Goal: Transaction & Acquisition: Complete application form

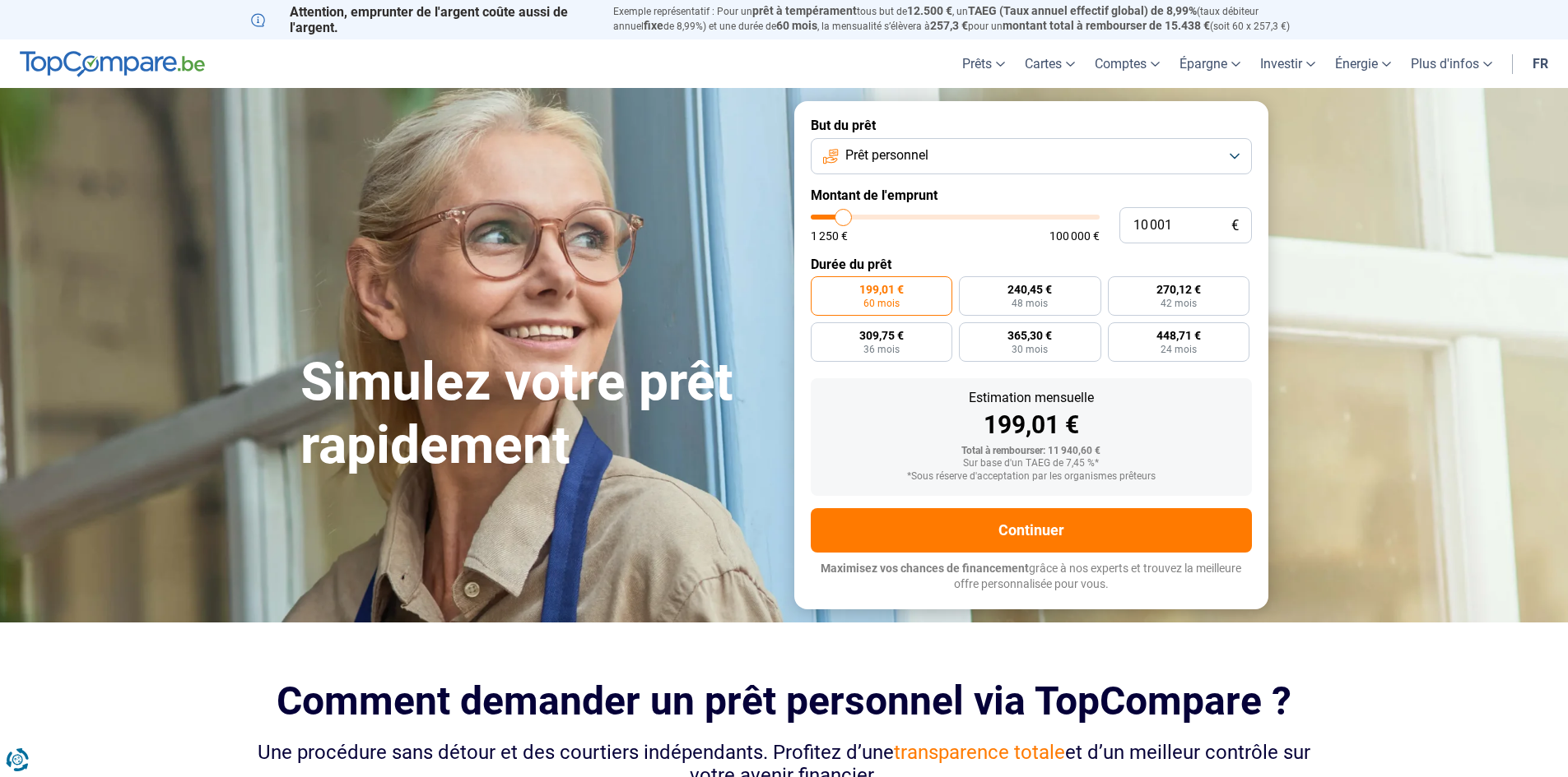
click at [919, 156] on span "Prêt personnel" at bounding box center [887, 155] width 83 height 18
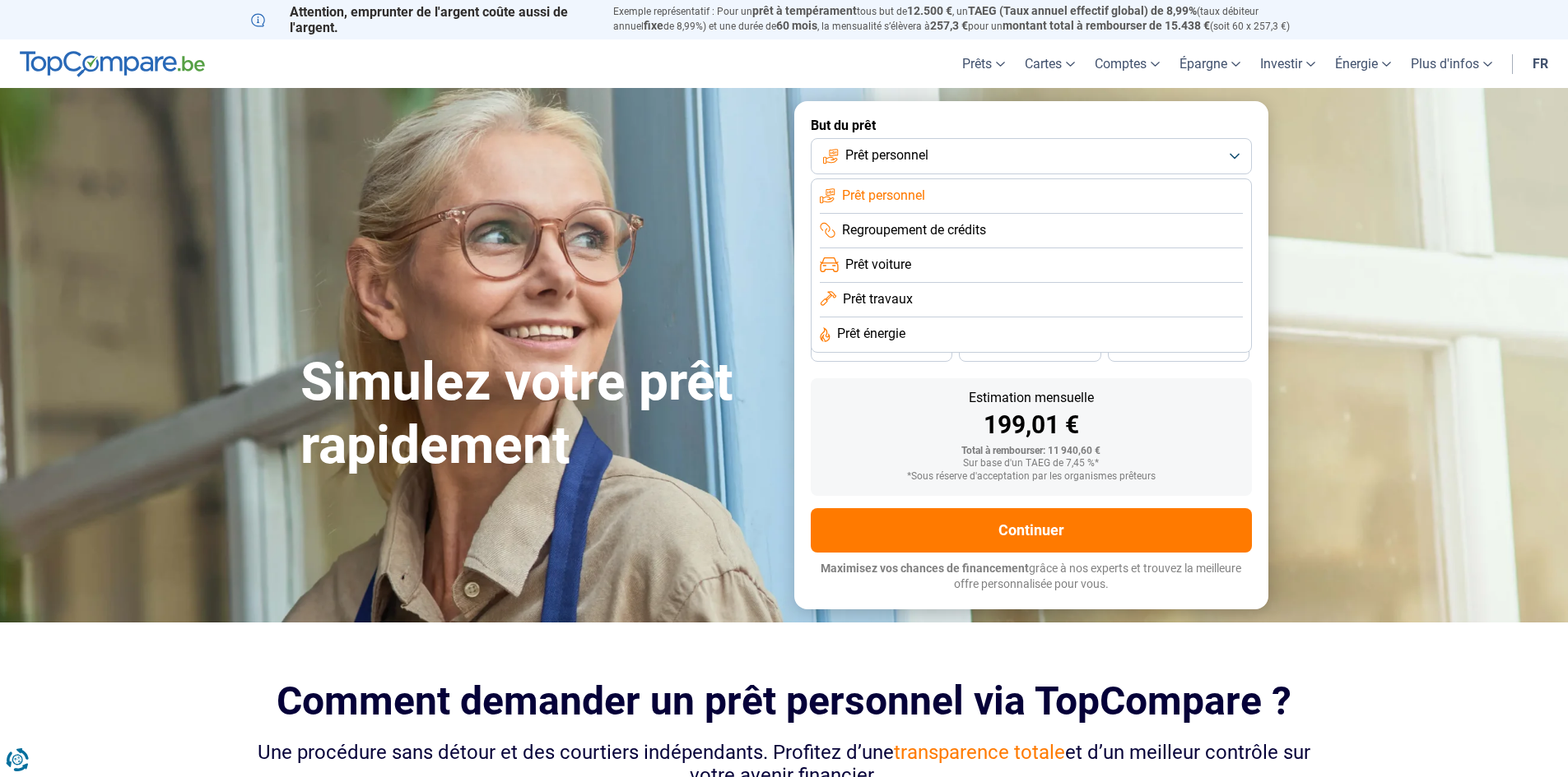
click at [886, 299] on span "Prêt travaux" at bounding box center [878, 299] width 70 height 18
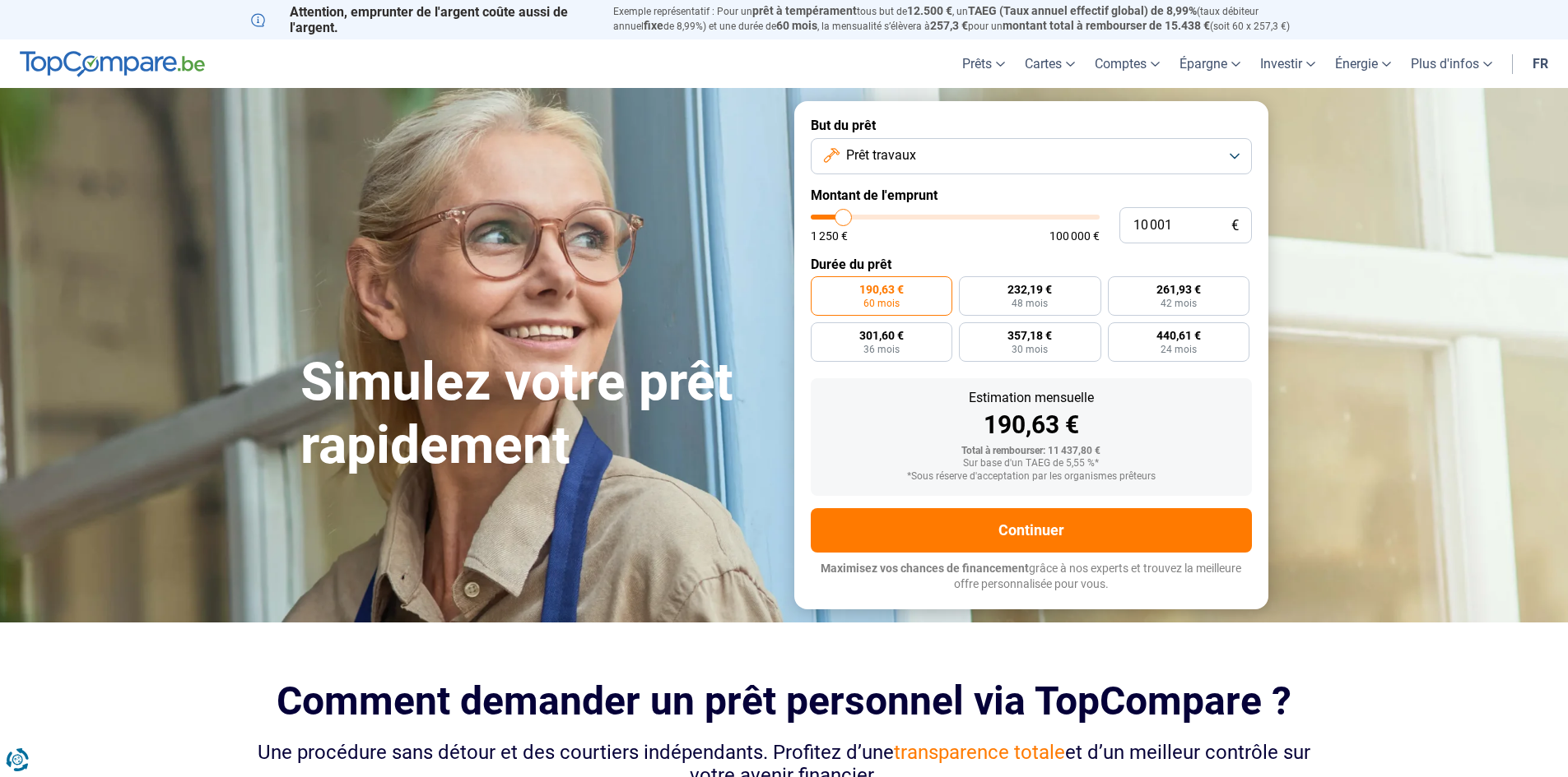
type input "9 500"
type input "9500"
type input "10 250"
type input "10250"
type input "11 500"
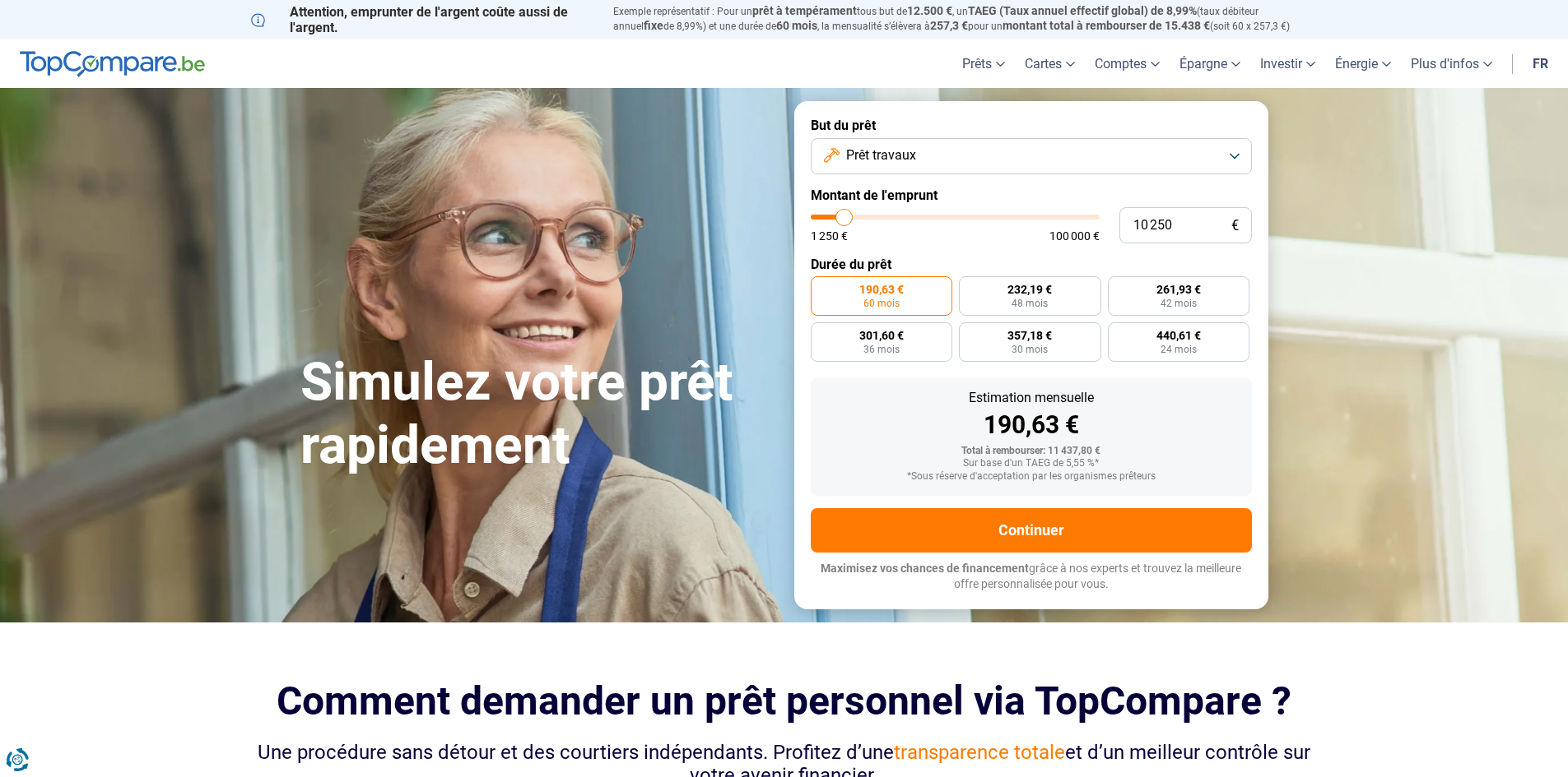
type input "11500"
type input "14 500"
type input "14500"
type input "17 000"
type input "17000"
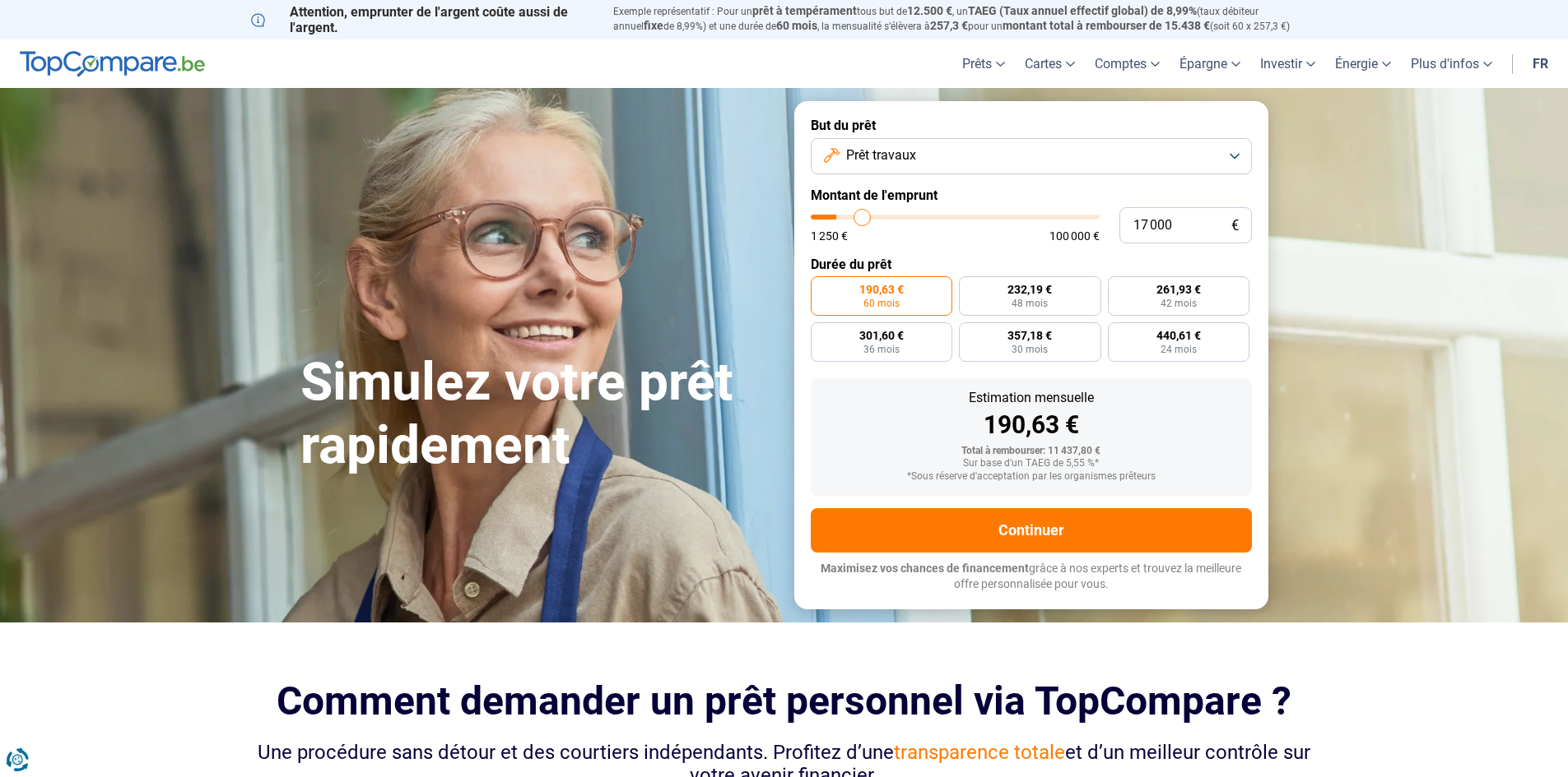
type input "18 500"
type input "18500"
type input "19 750"
type input "19750"
type input "20 000"
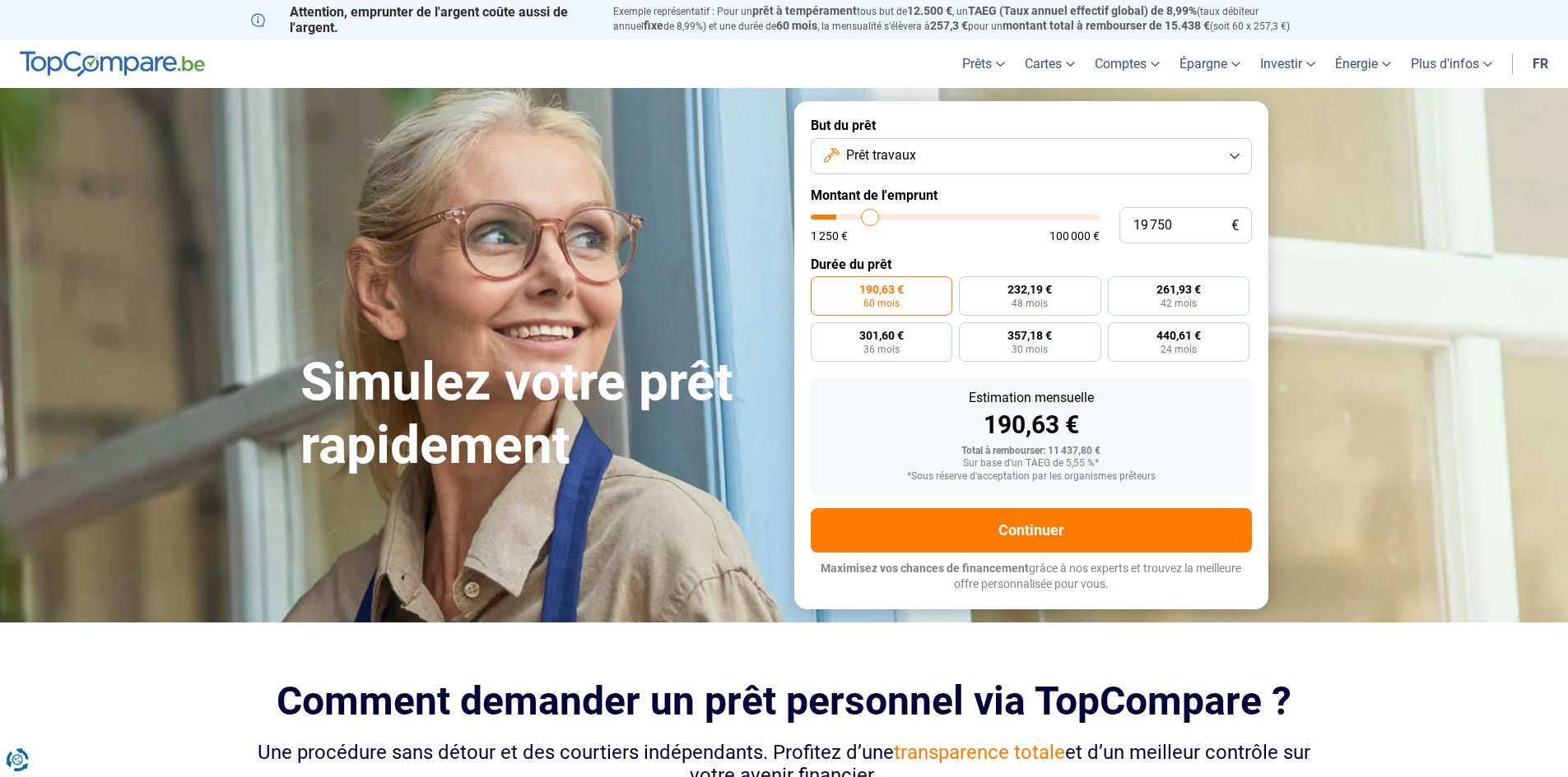
type input "20000"
type input "21 250"
type input "21250"
type input "23 250"
type input "23250"
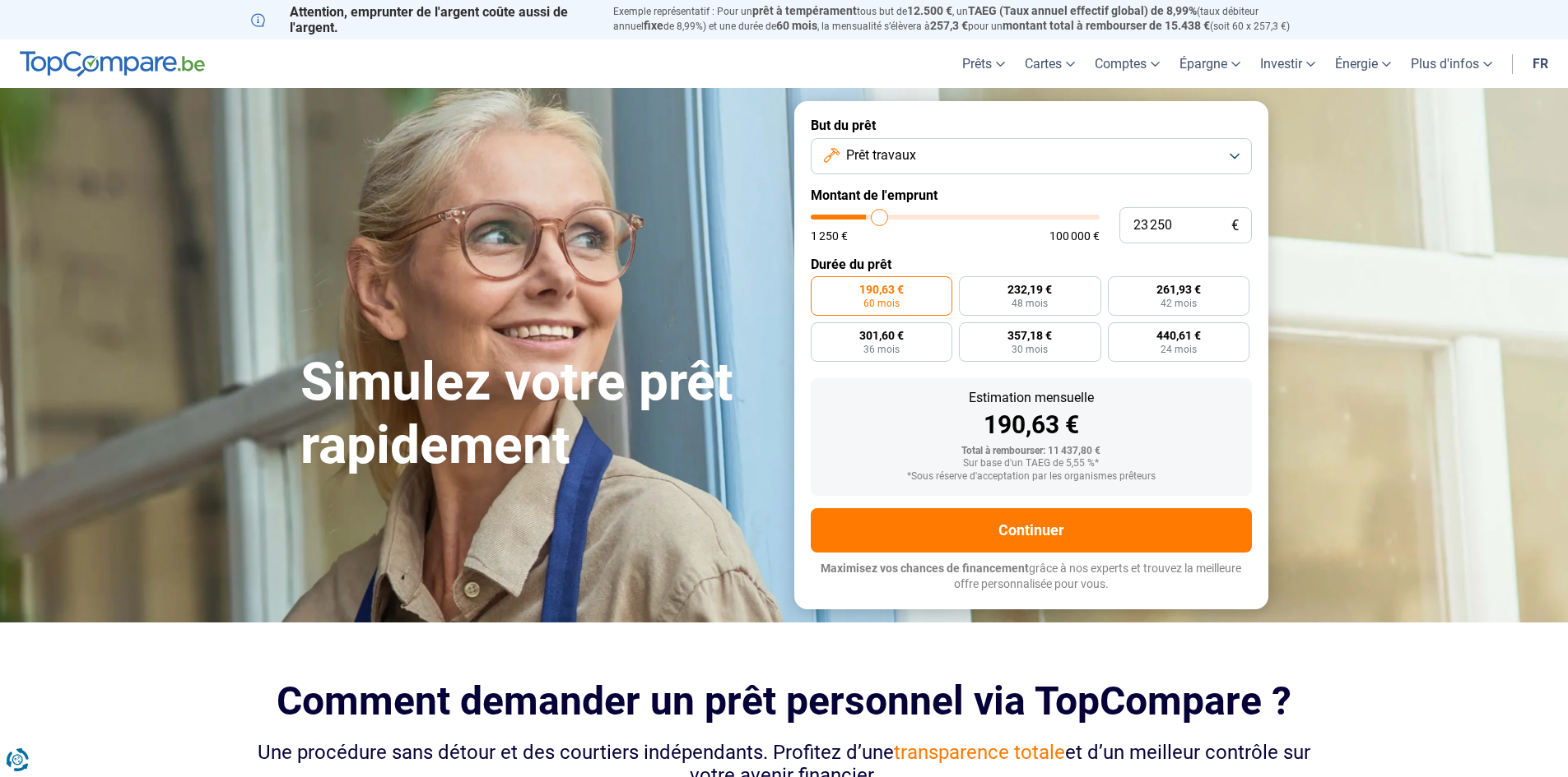
type input "25 250"
type input "25250"
type input "27 750"
type input "27750"
type input "30 250"
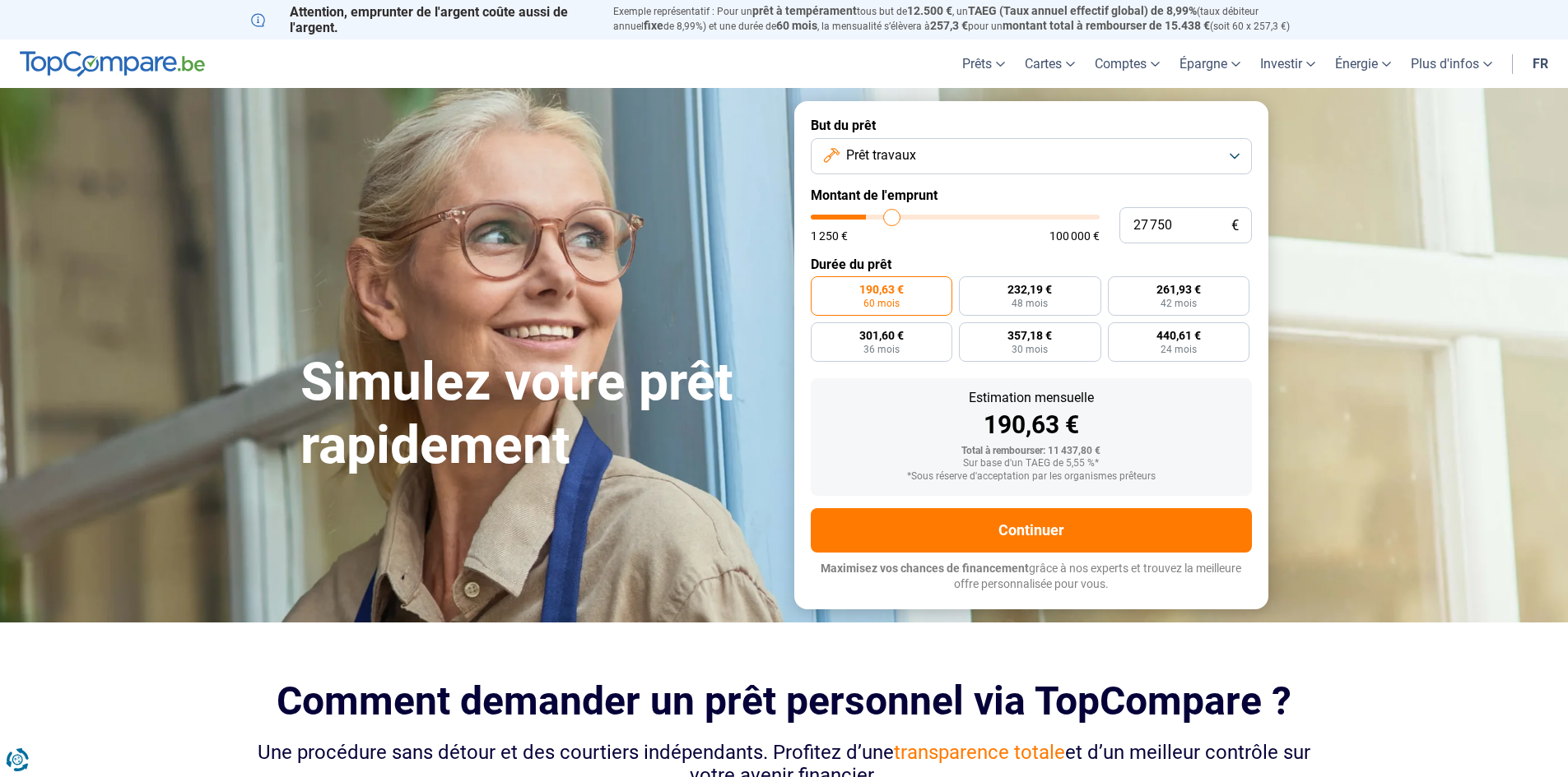
type input "30250"
type input "32 250"
type input "32250"
type input "33 500"
type input "33500"
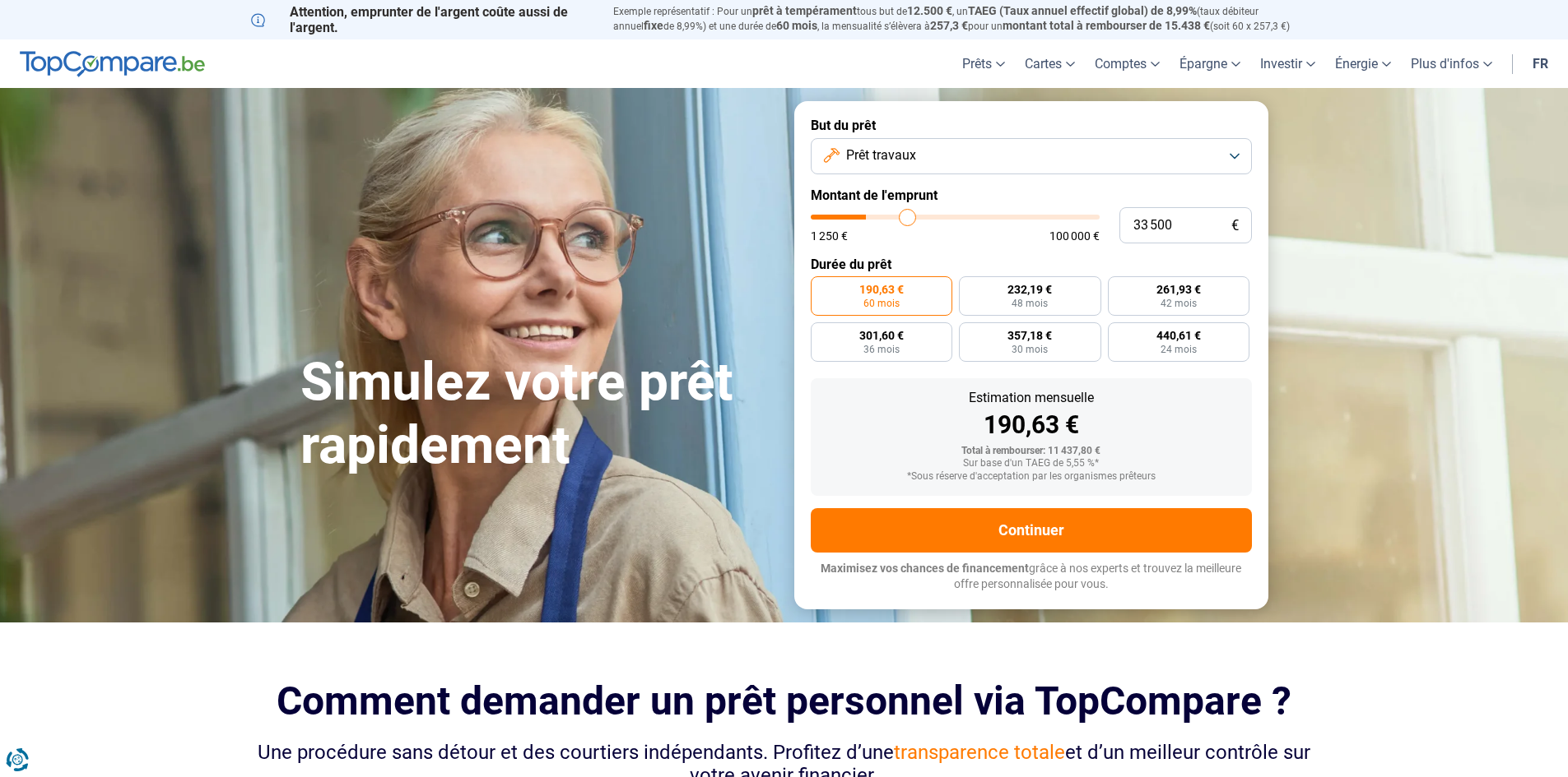
type input "34 750"
type input "34750"
type input "36 500"
type input "36500"
type input "37 000"
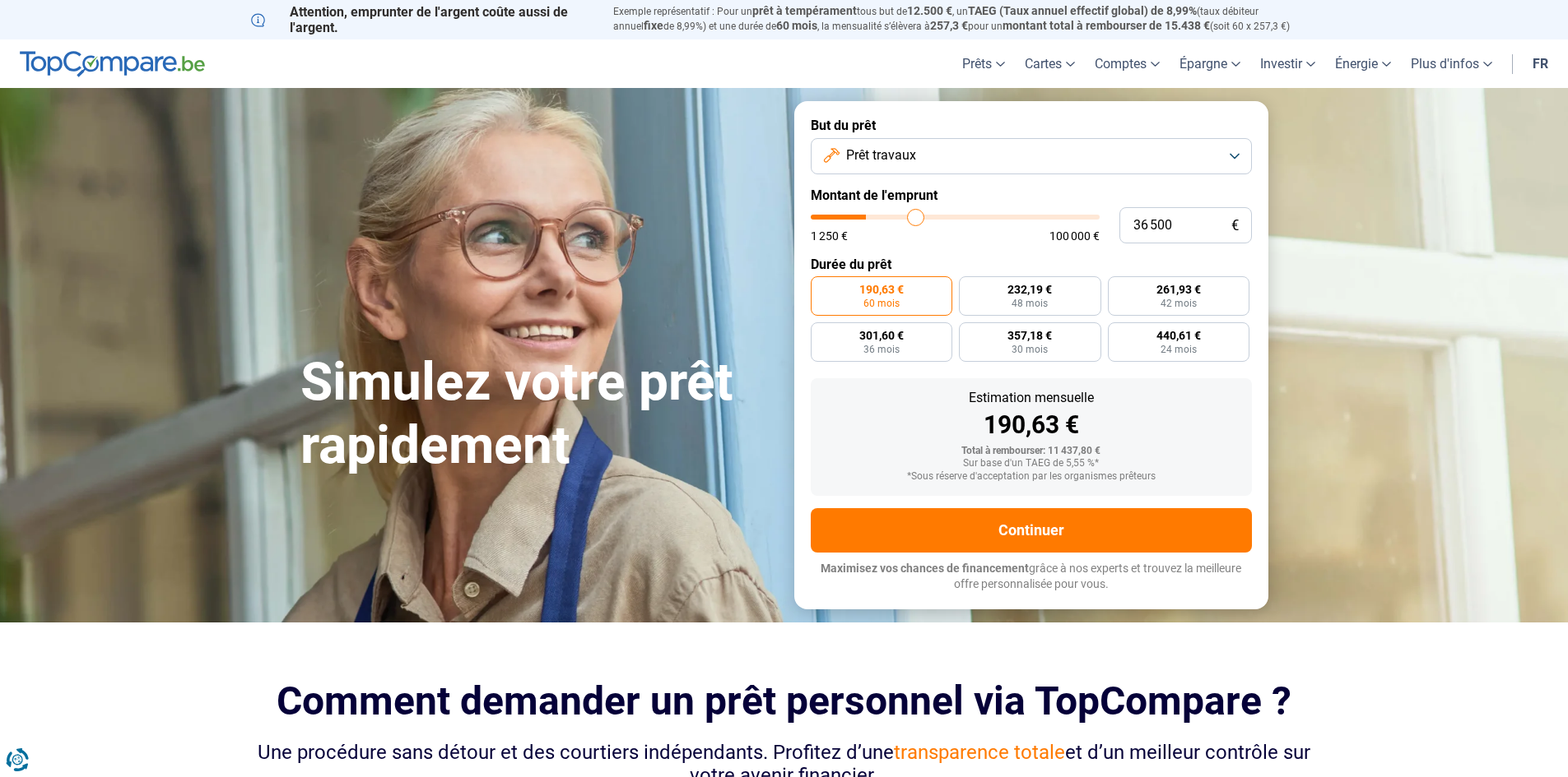
type input "37000"
type input "38 000"
type input "38000"
type input "38 750"
type input "38750"
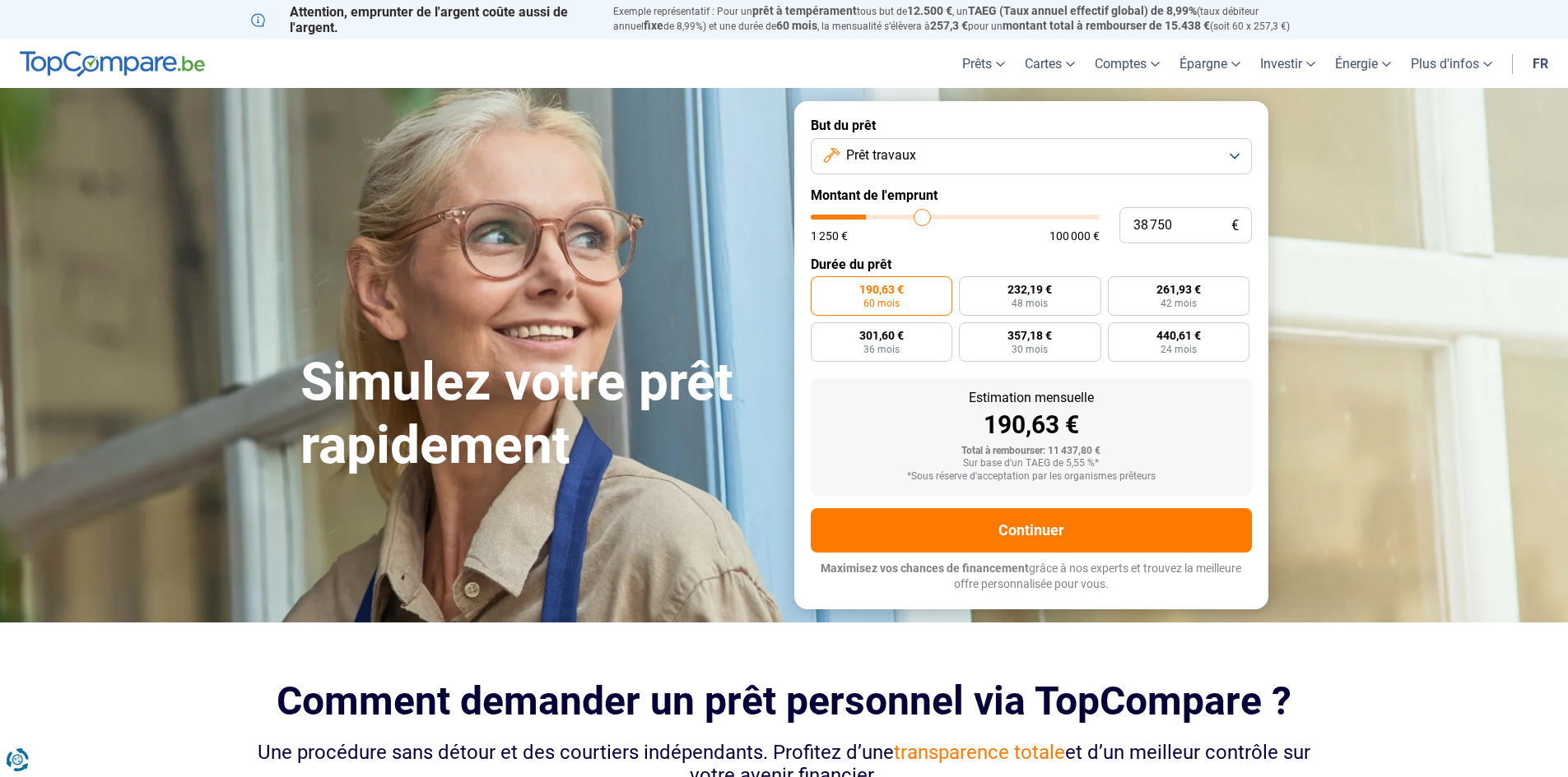
type input "39 500"
type input "39500"
type input "40 750"
type input "40750"
type input "42 000"
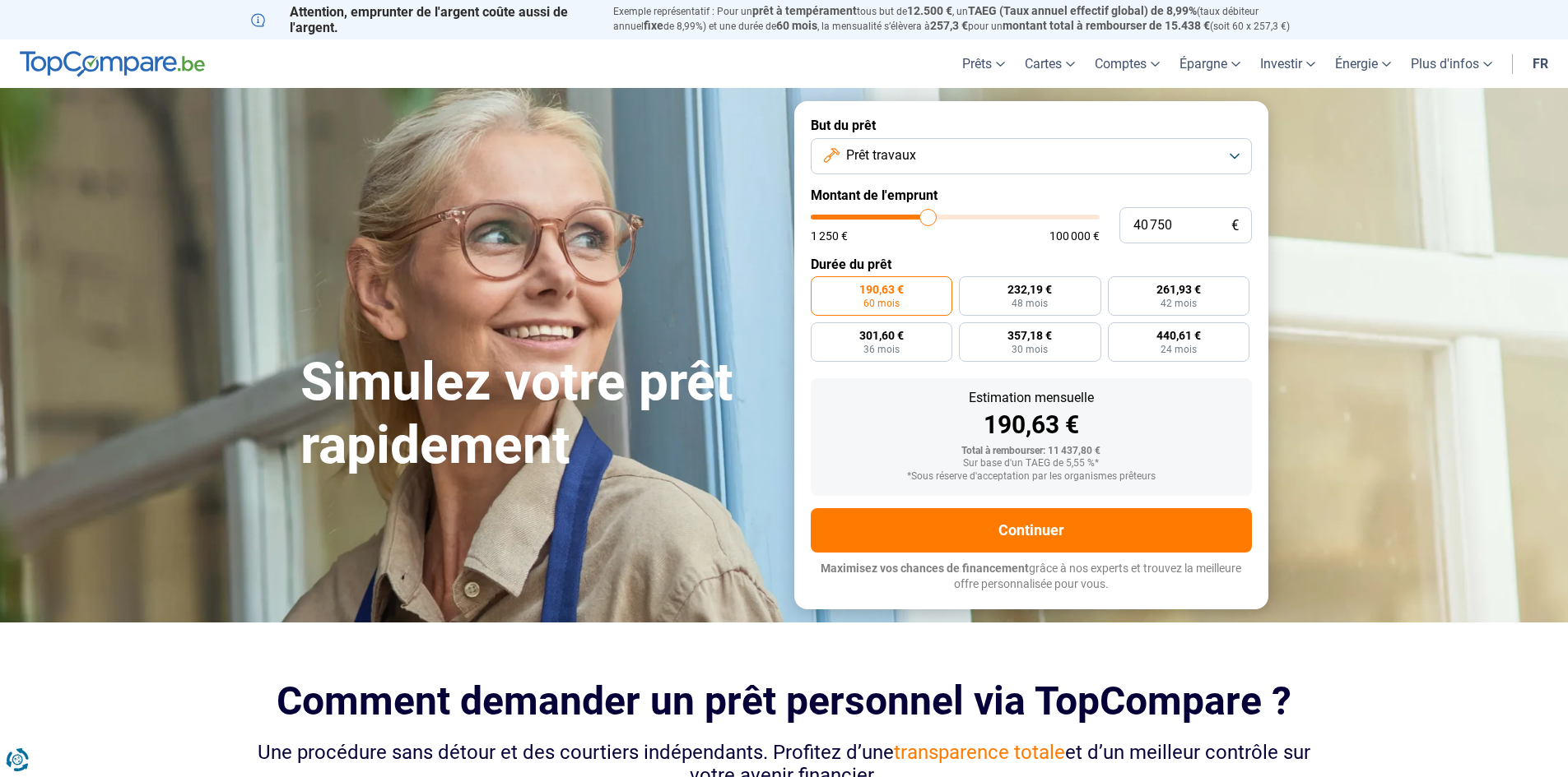
type input "42000"
type input "44 000"
type input "44000"
type input "47 250"
type input "47250"
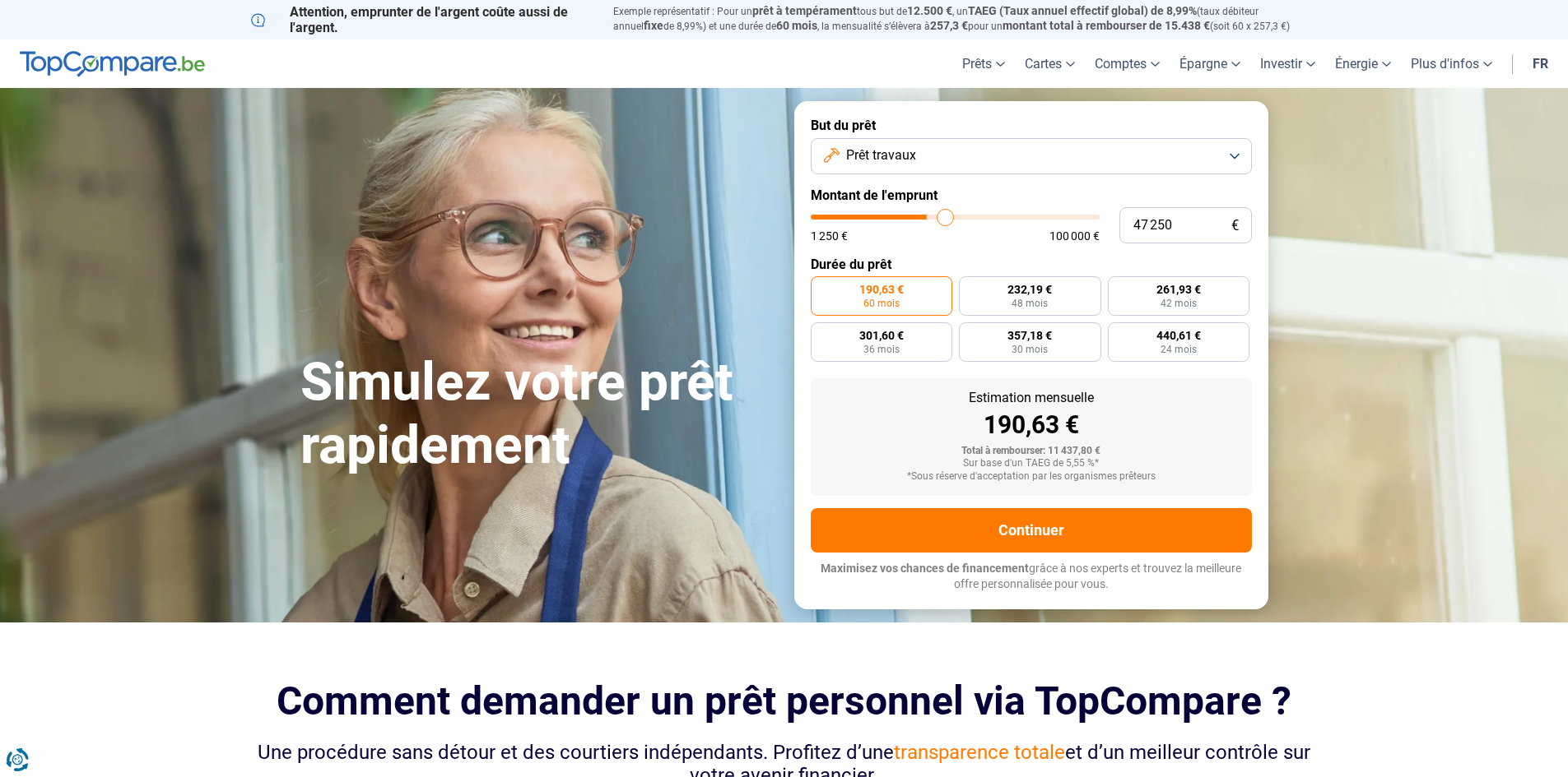
type input "49 750"
type input "49750"
type input "51 250"
type input "51250"
type input "51 750"
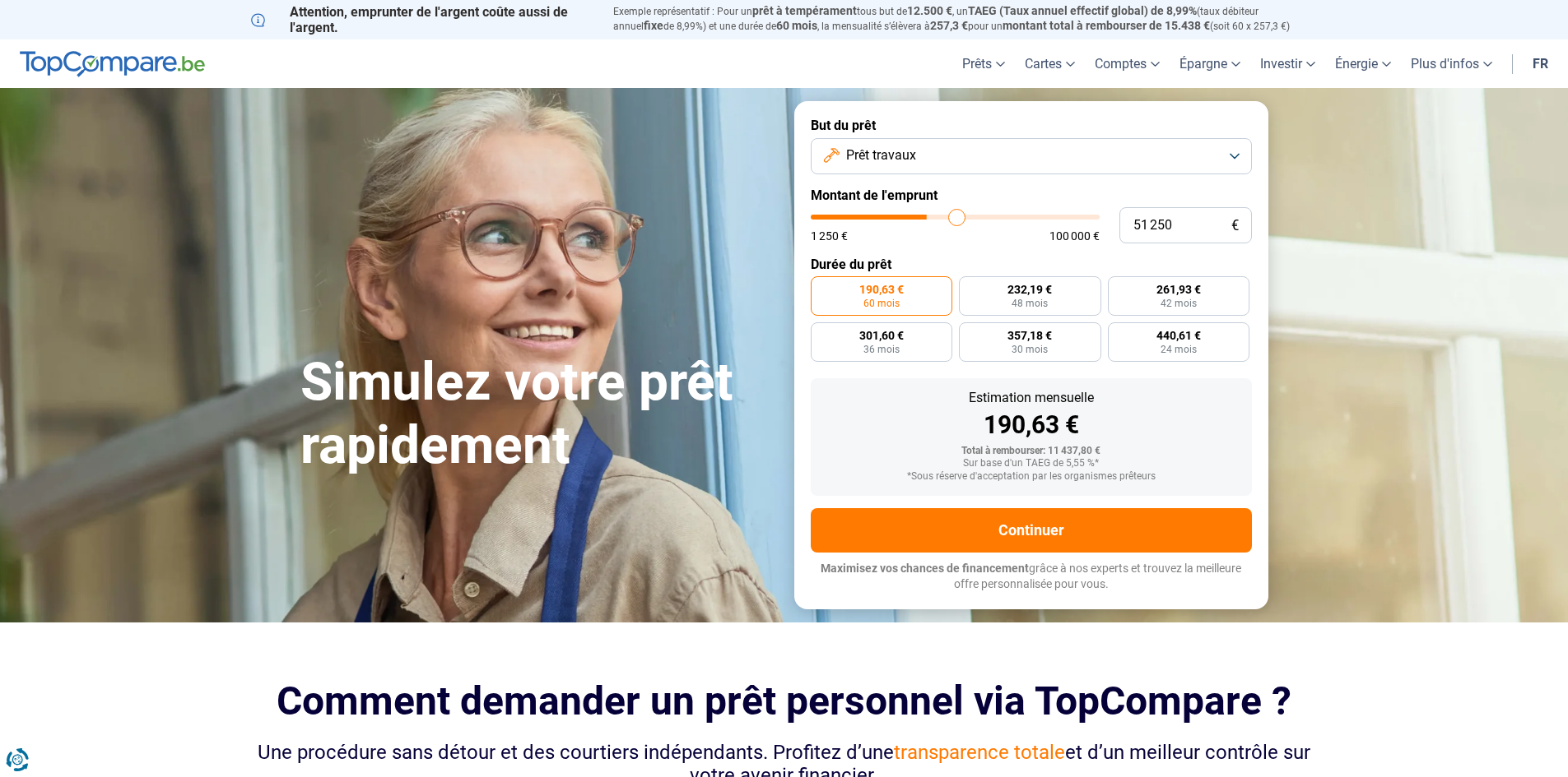
type input "51750"
type input "51 500"
type input "51500"
type input "48 000"
type input "48000"
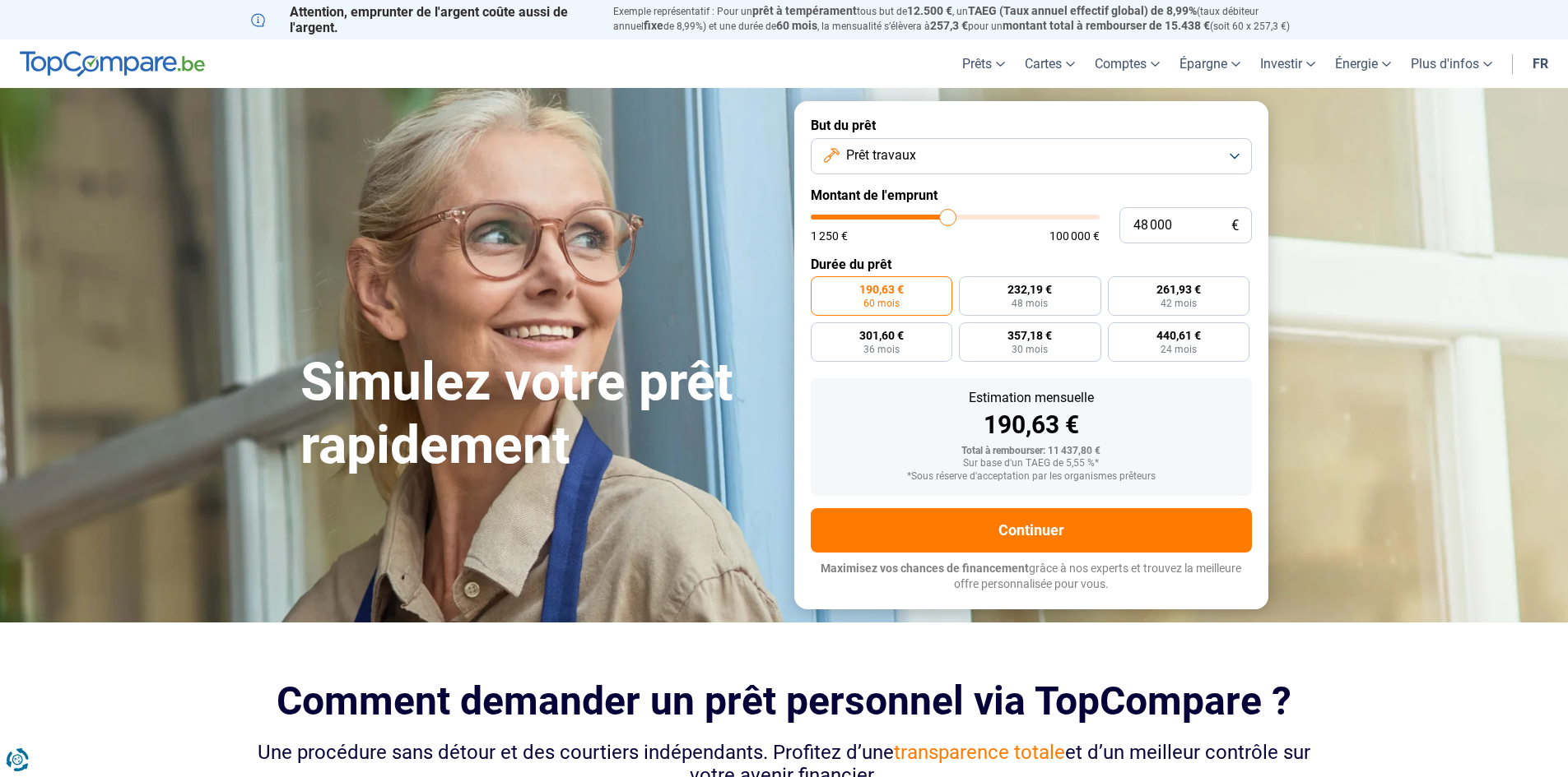
type input "40 250"
type input "40250"
type input "36 500"
type input "36500"
type input "35 250"
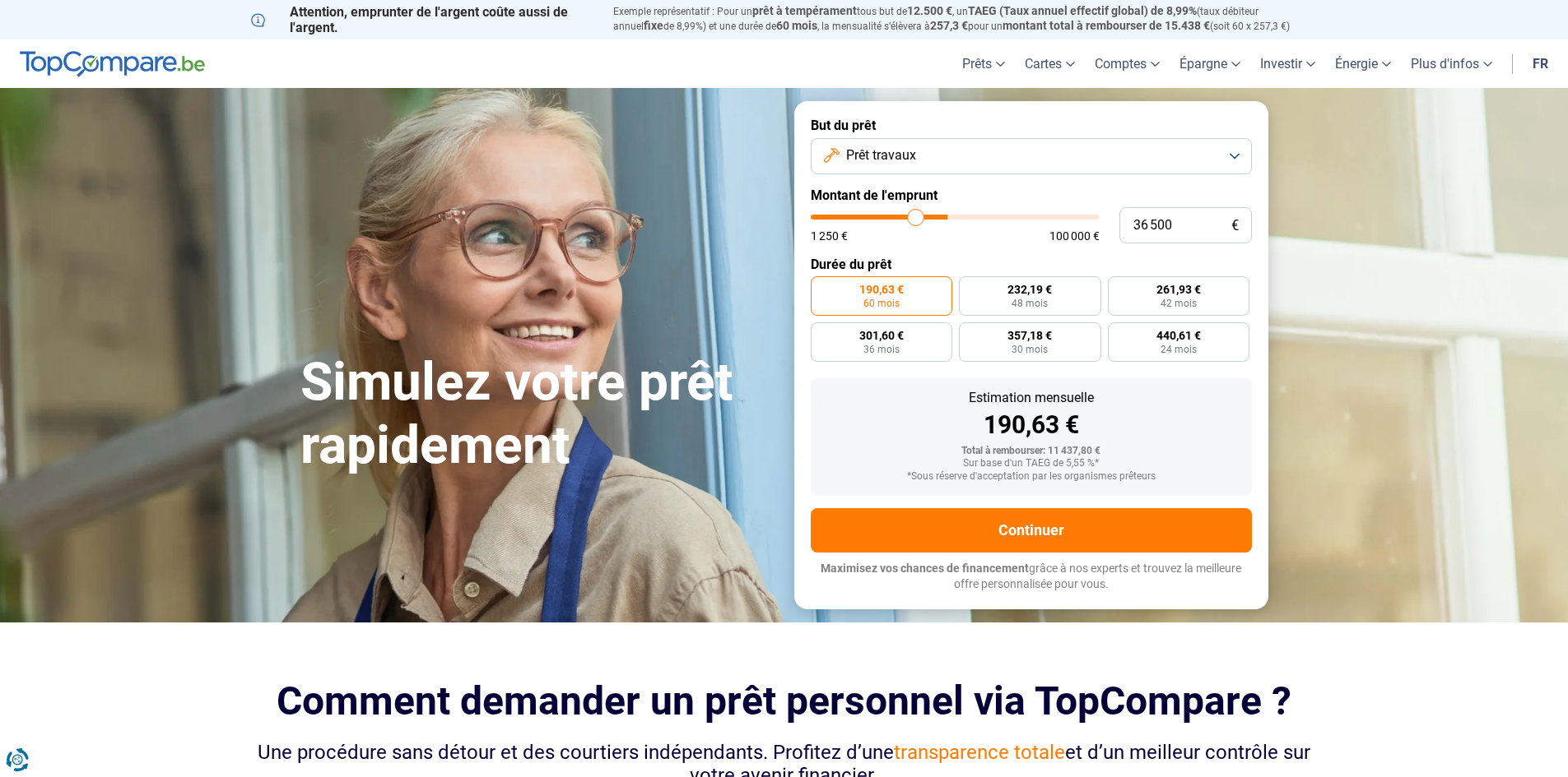
type input "35250"
type input "35 000"
type input "35000"
type input "34 250"
type input "34250"
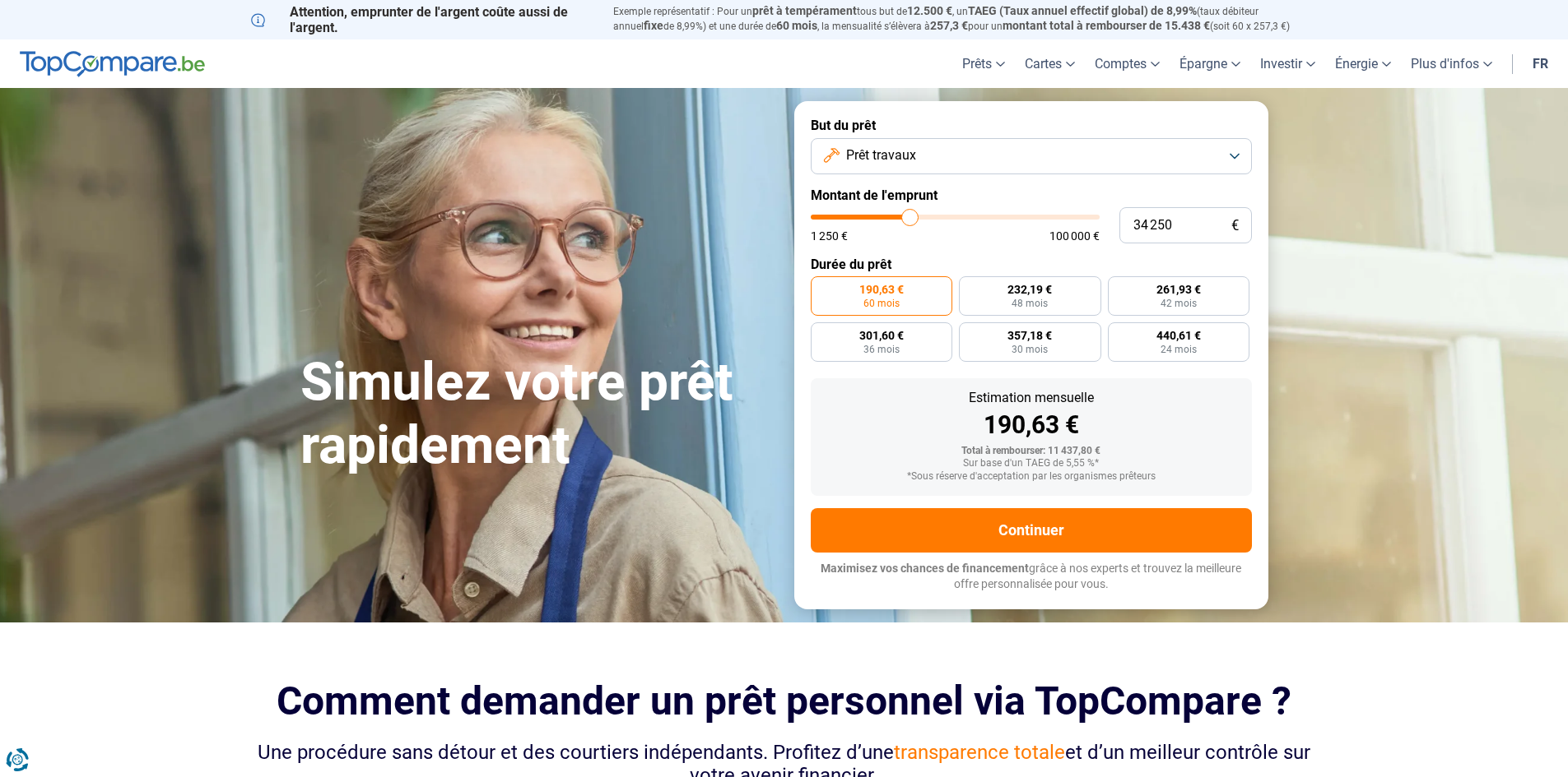
type input "33 750"
type input "33750"
type input "33 250"
type input "33250"
type input "32 750"
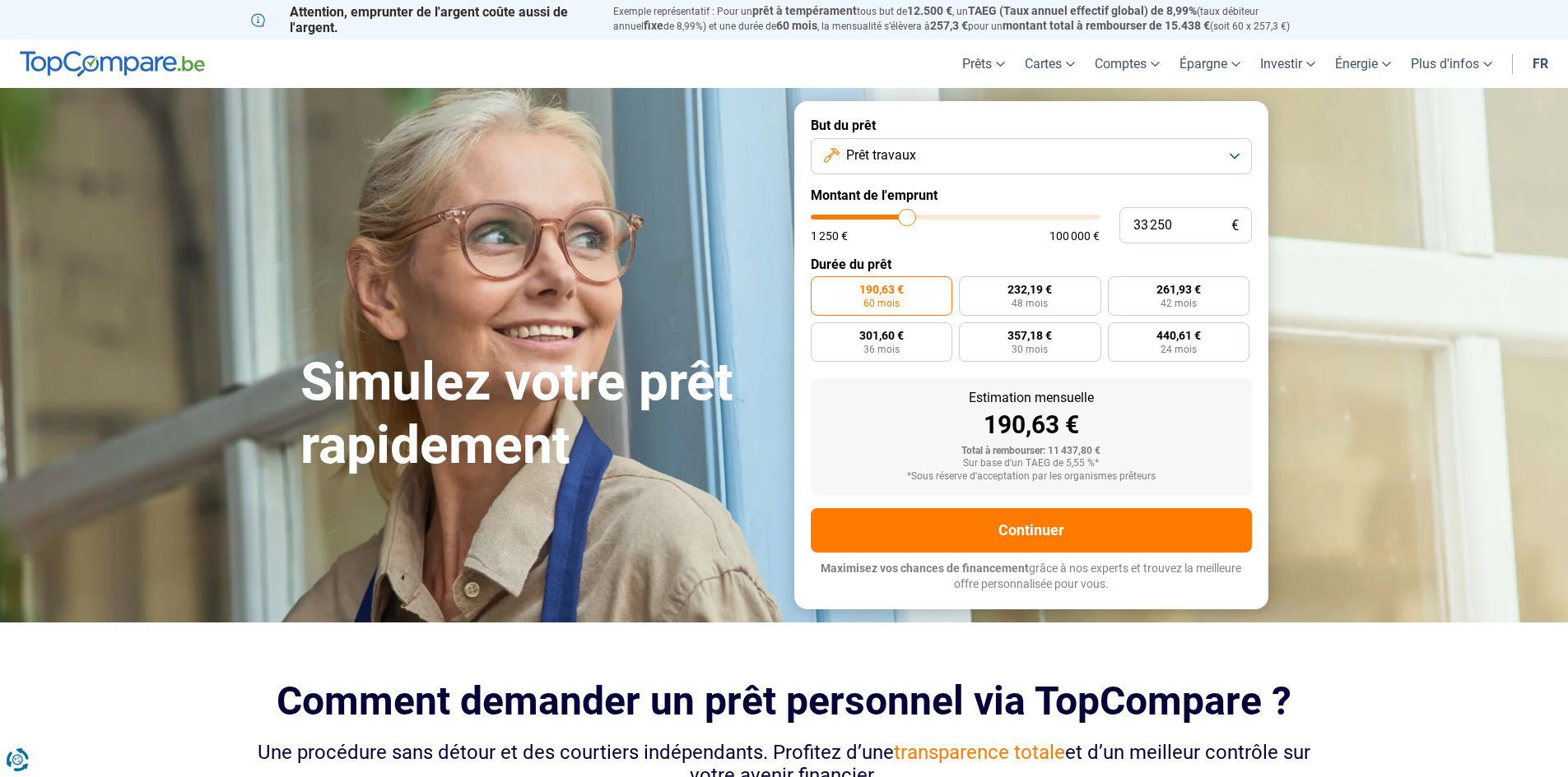
type input "32750"
type input "32 500"
type input "32500"
type input "32 000"
type input "32000"
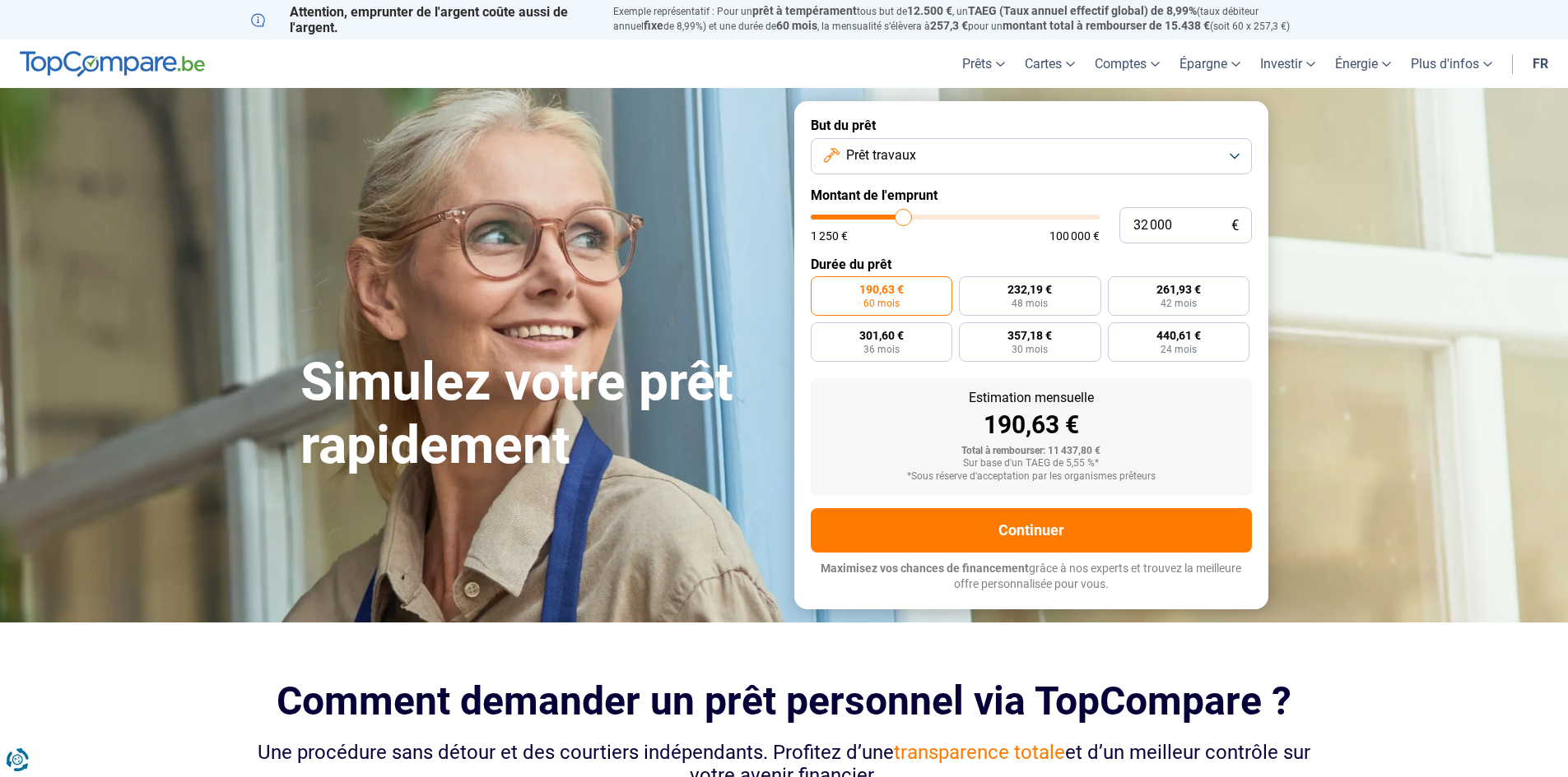
type input "31 250"
type input "31250"
type input "31 000"
type input "31000"
type input "30 500"
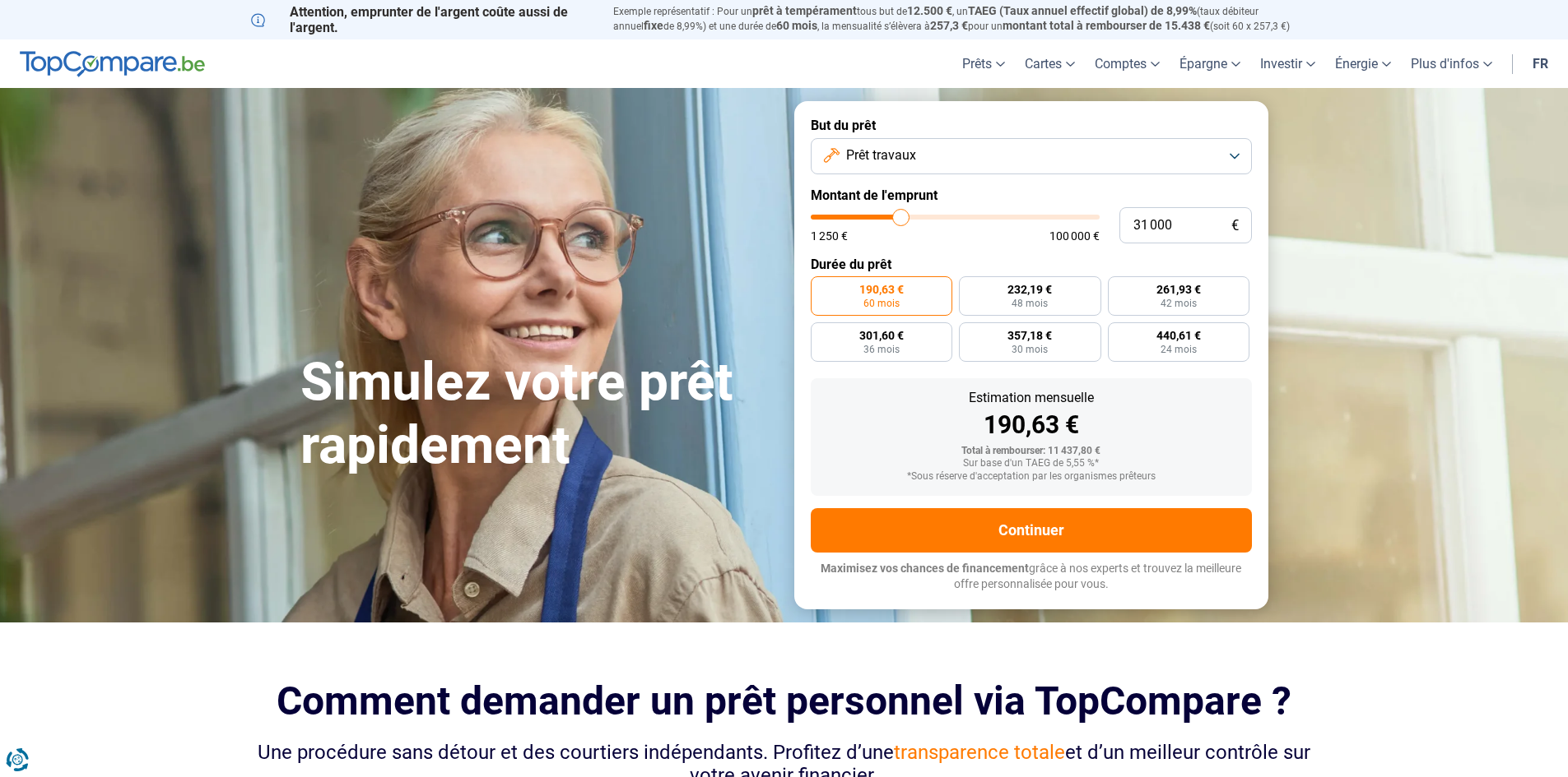
type input "30500"
type input "30 250"
type input "30250"
type input "29 750"
type input "29750"
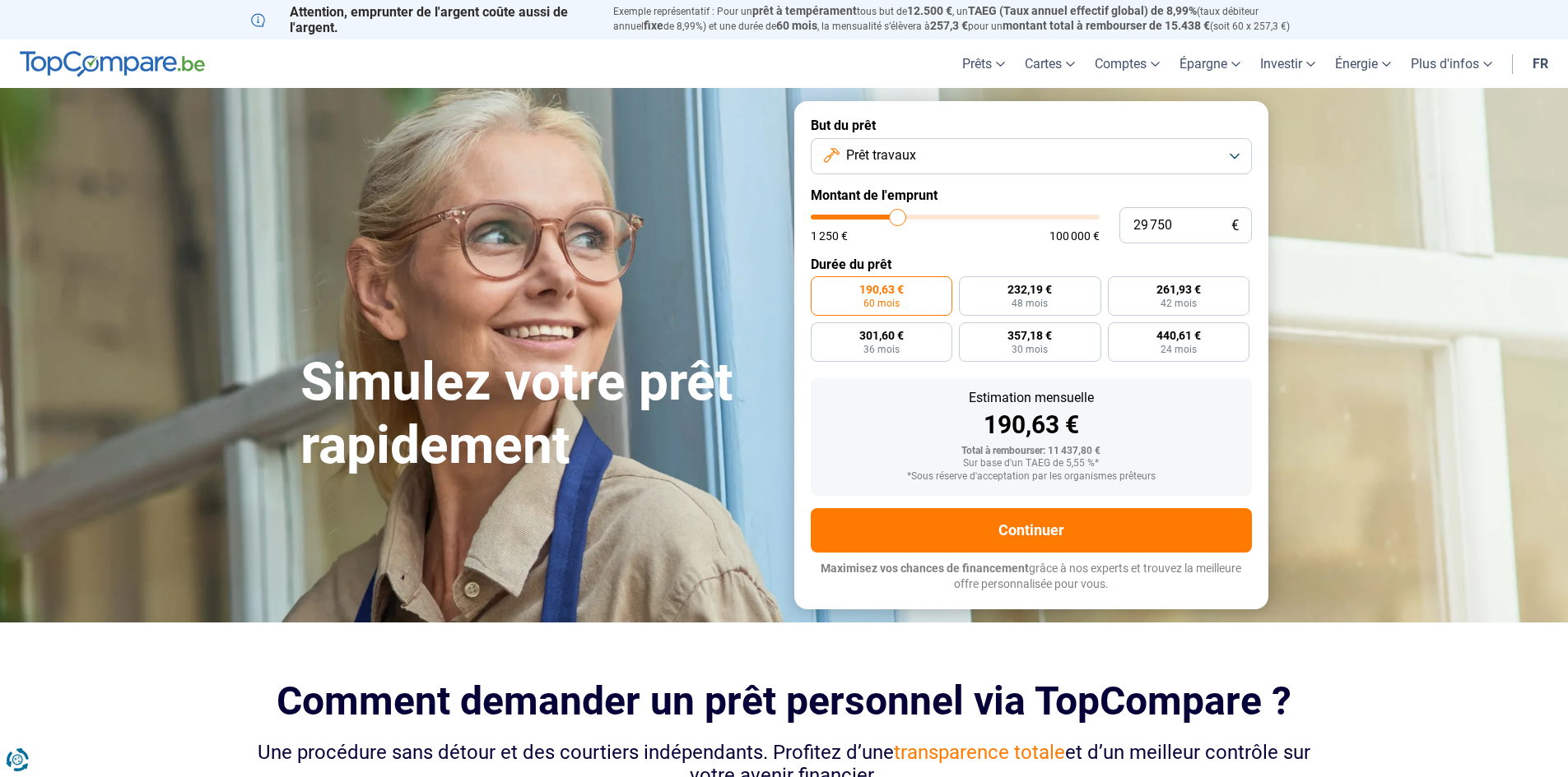
type input "29 500"
type input "29500"
type input "29 000"
type input "29000"
type input "28 750"
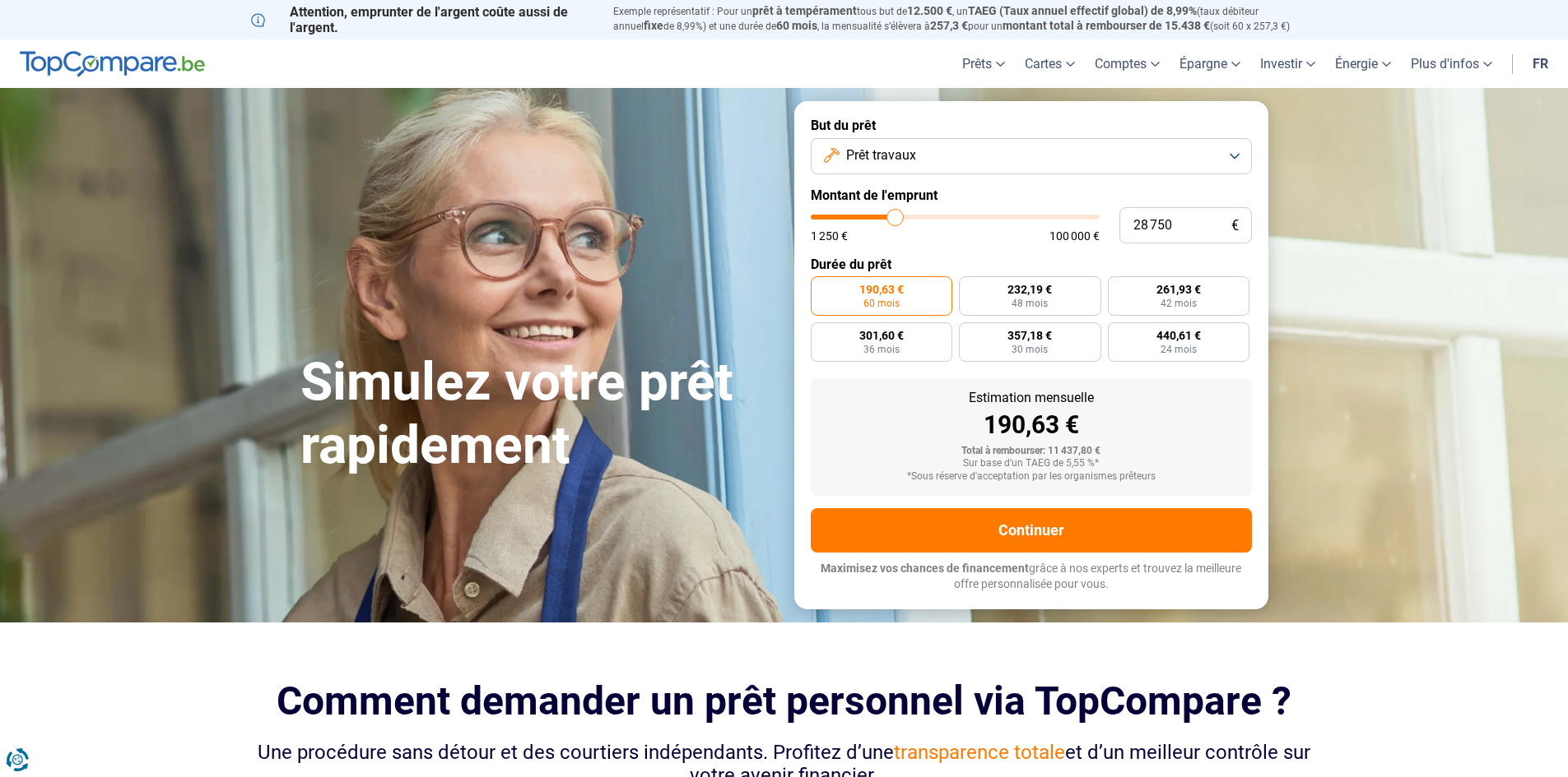
type input "28750"
type input "28 250"
type input "28250"
type input "28 000"
type input "28000"
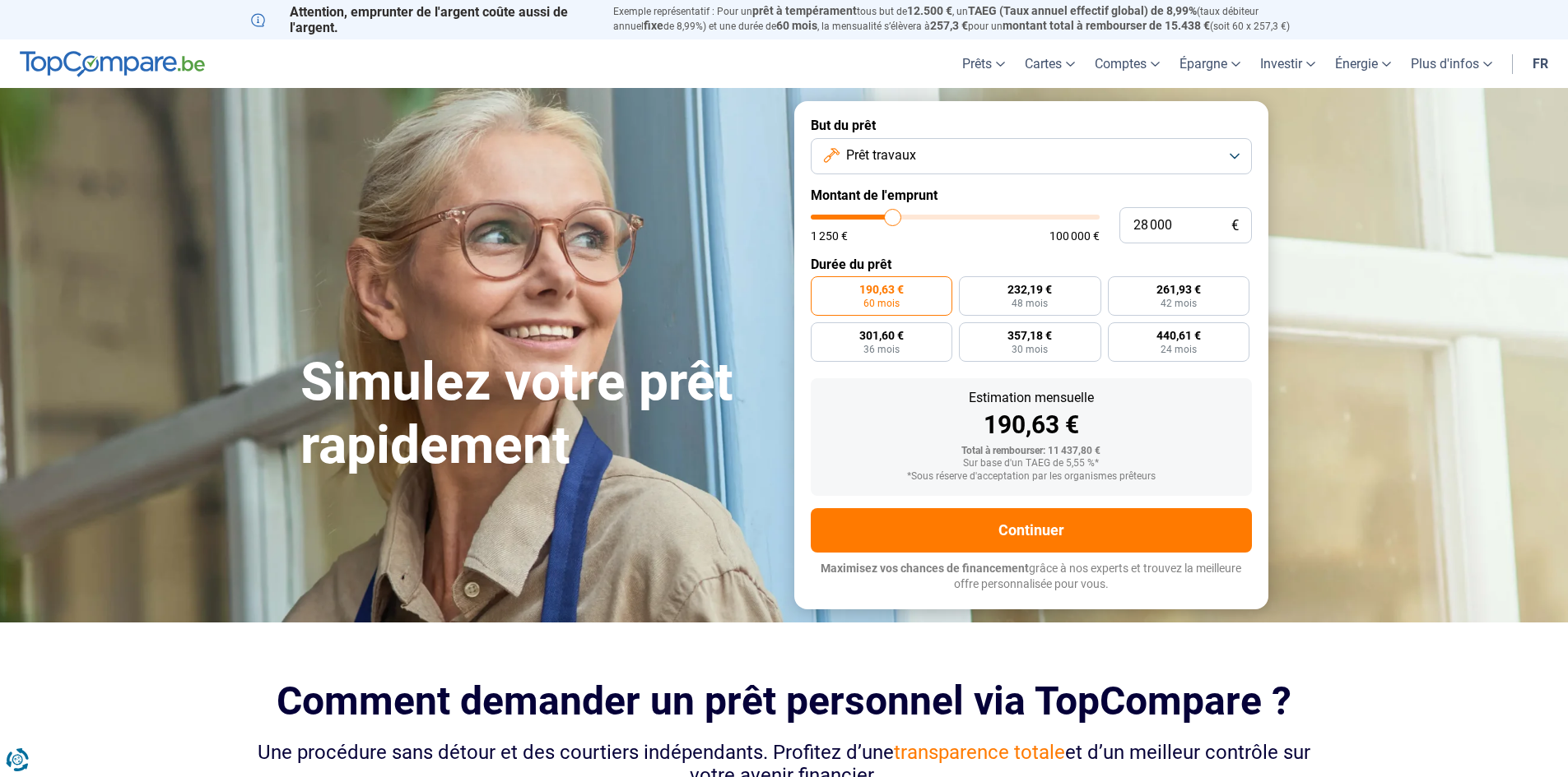
type input "27 750"
type input "27750"
type input "27 500"
type input "27500"
type input "27 250"
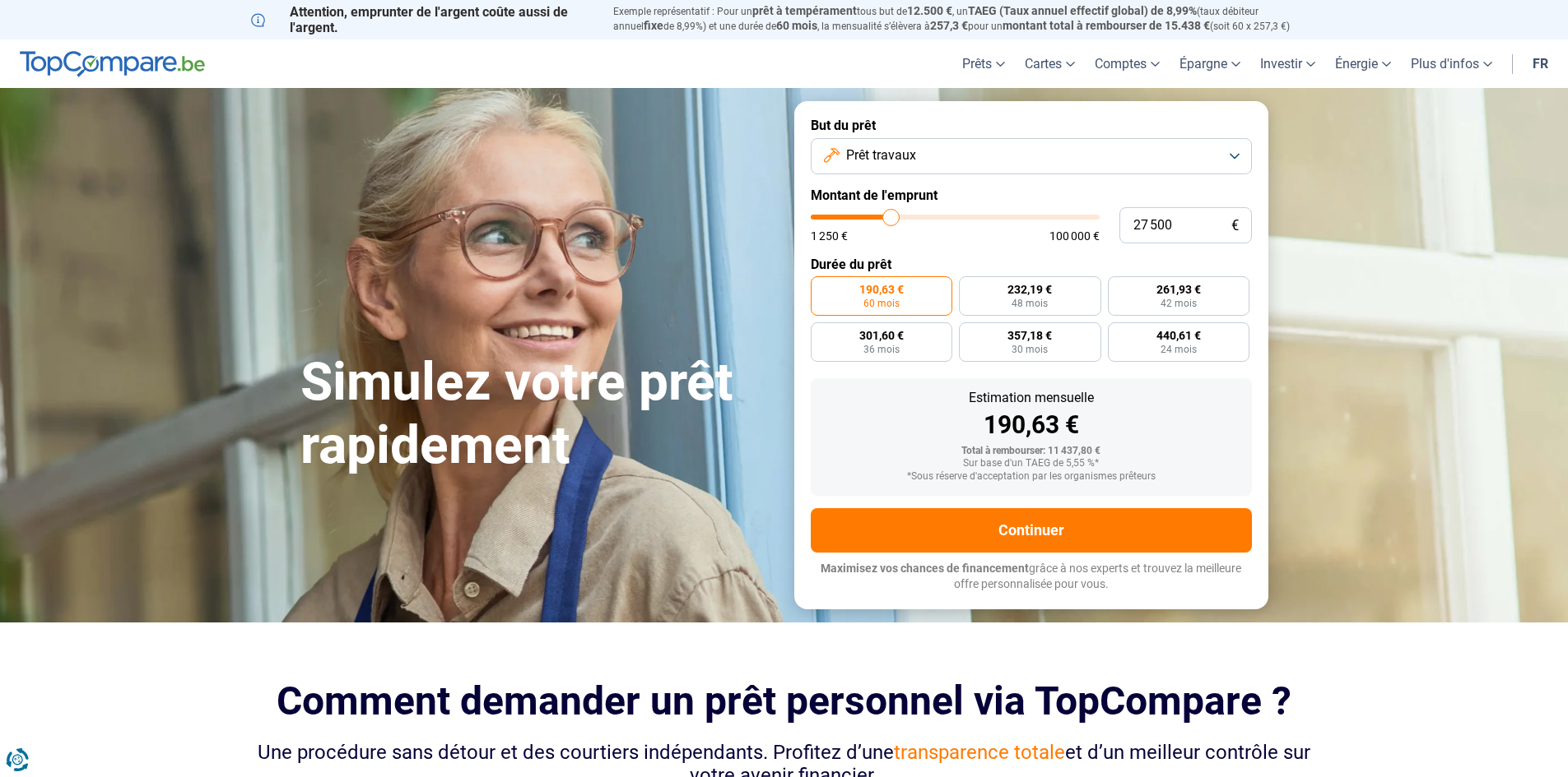
type input "27250"
type input "26 750"
type input "26750"
type input "26 500"
type input "26500"
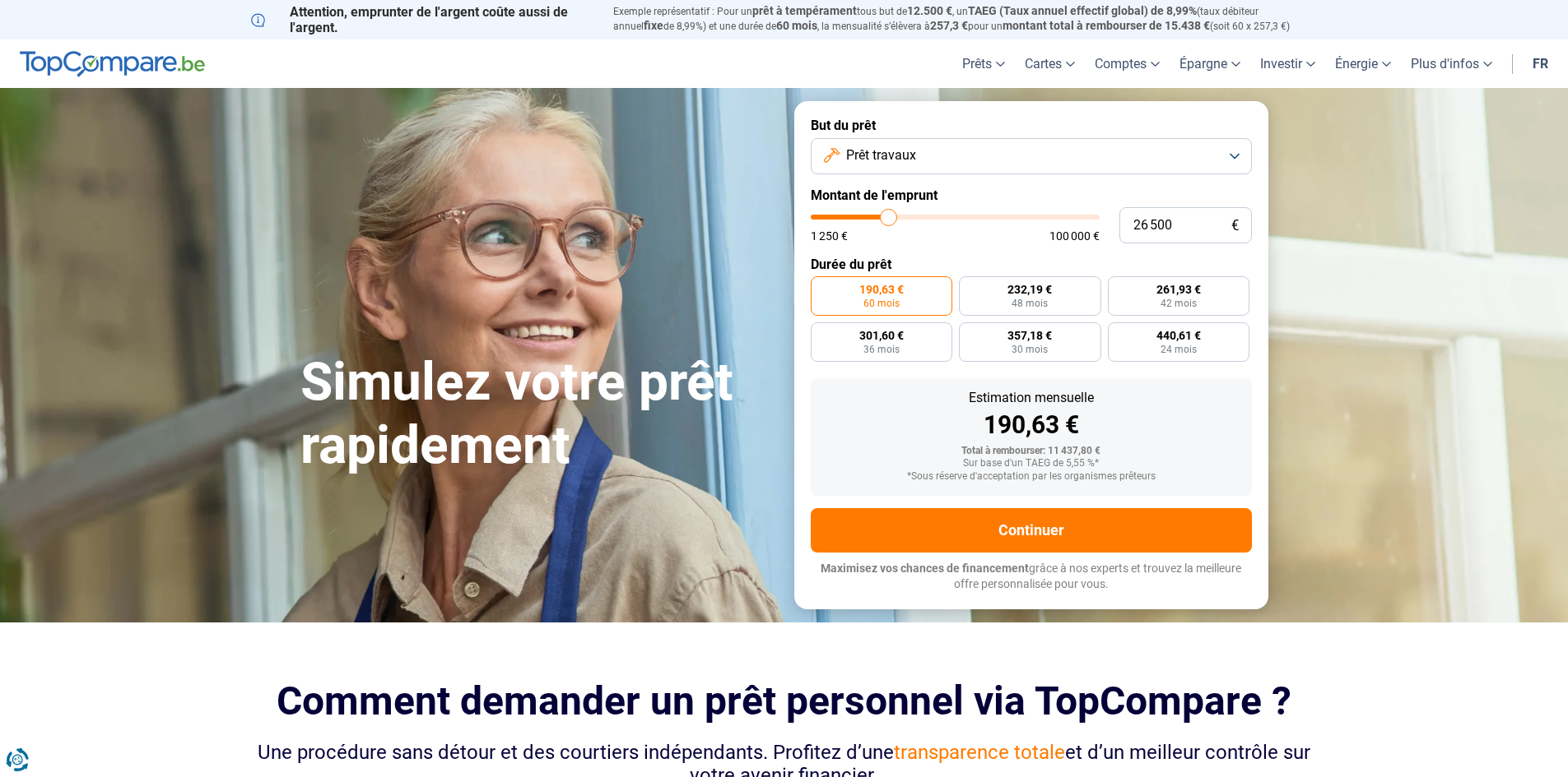
type input "26 250"
type input "26250"
type input "26 000"
type input "26000"
type input "25 750"
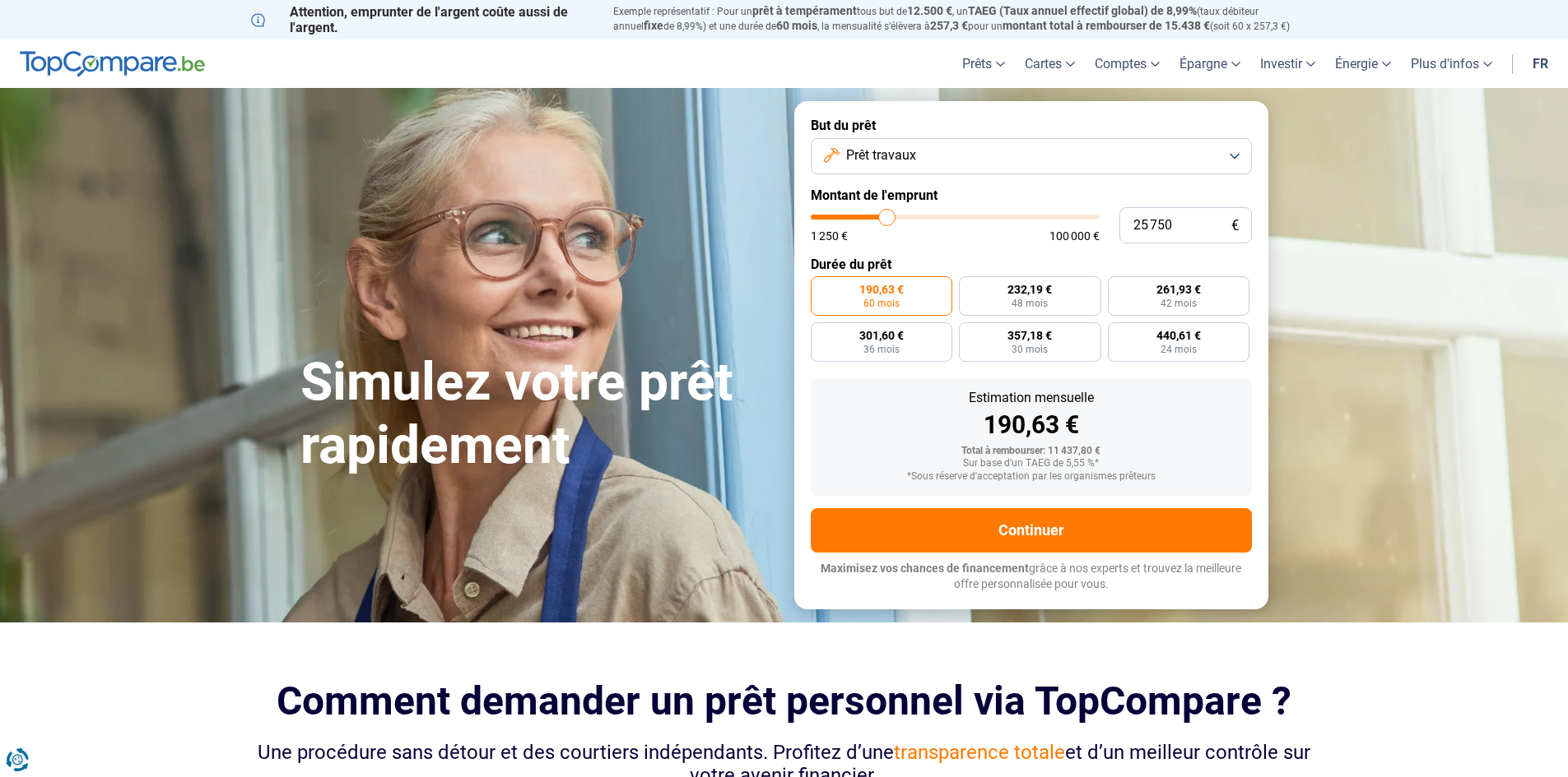
type input "25750"
type input "25 250"
type input "25250"
type input "25 000"
type input "25000"
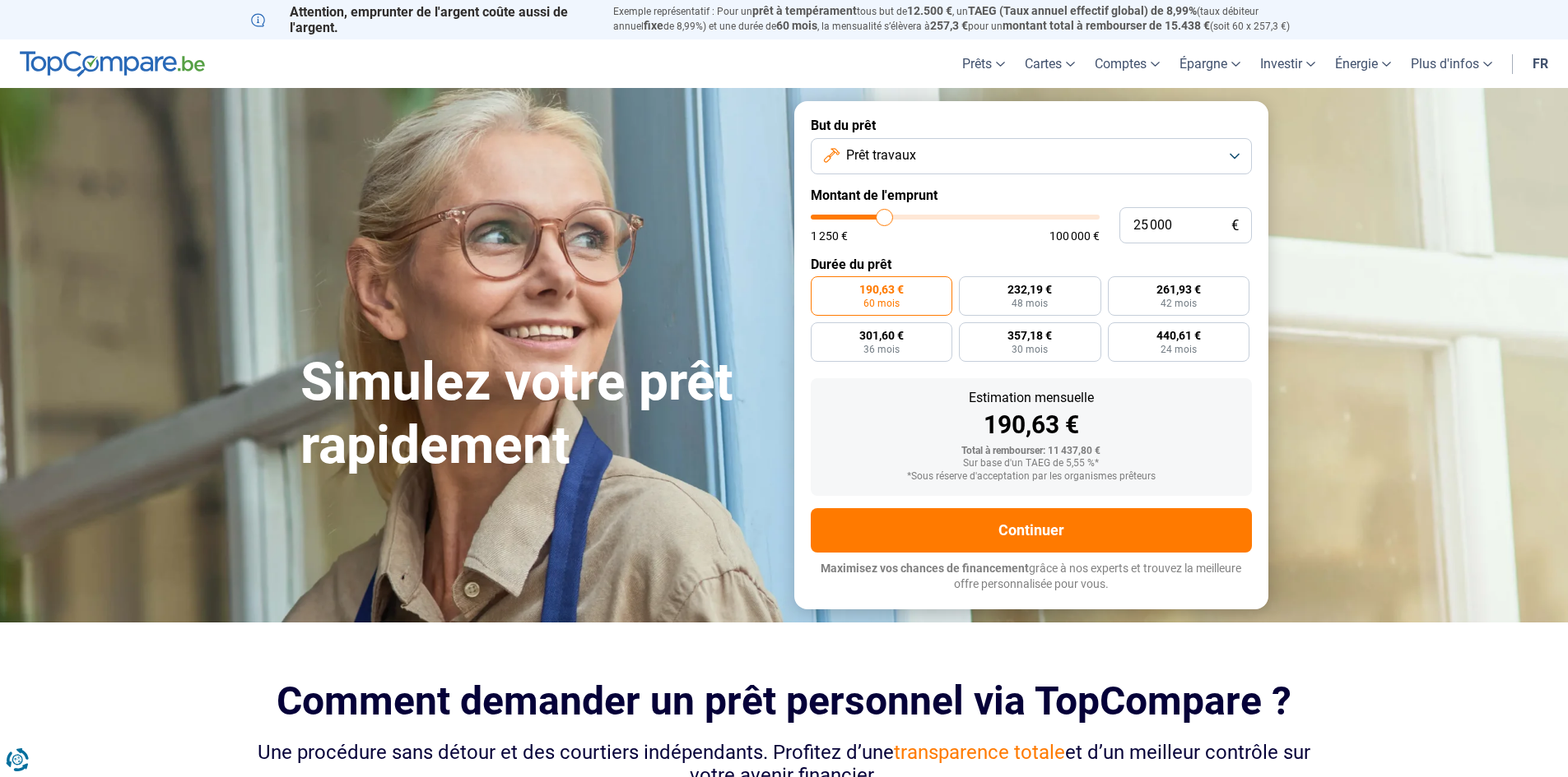
type input "24 750"
type input "24750"
type input "24 500"
type input "24500"
type input "24 750"
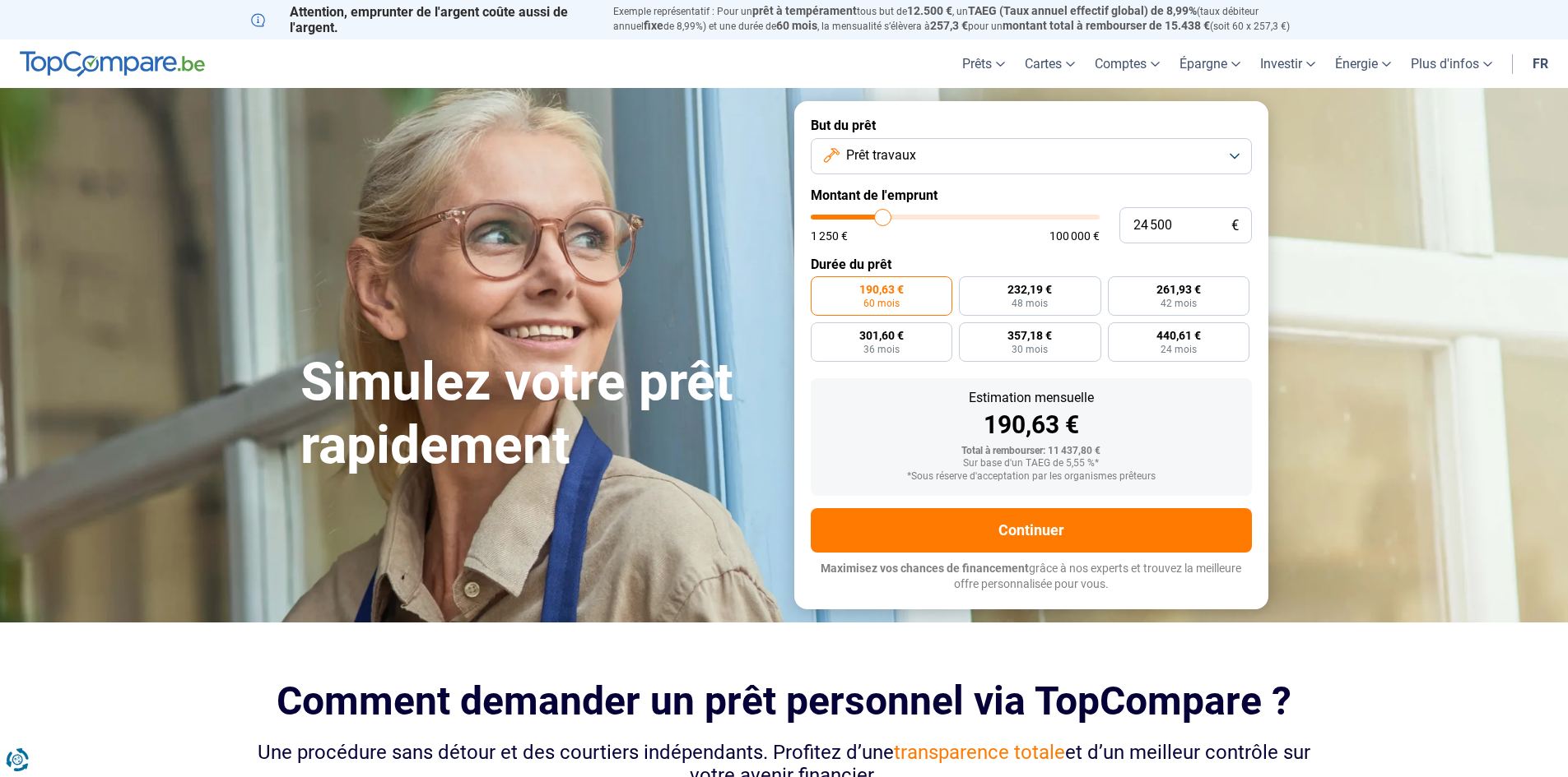
type input "24750"
type input "25 000"
drag, startPoint x: 841, startPoint y: 214, endPoint x: 884, endPoint y: 215, distance: 43.0
type input "25000"
click at [884, 215] on input "range" at bounding box center [954, 216] width 288 height 4
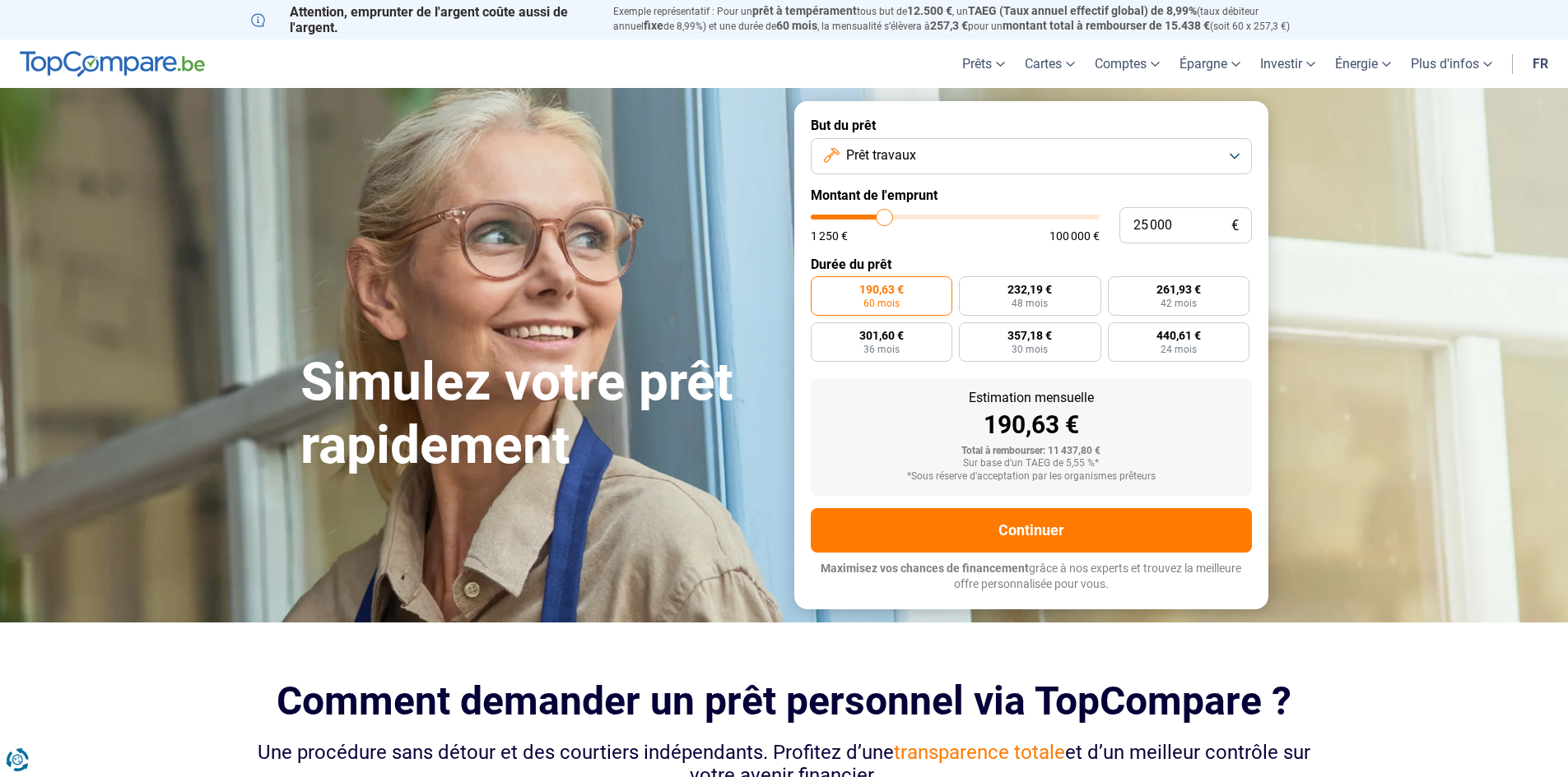
radio input "false"
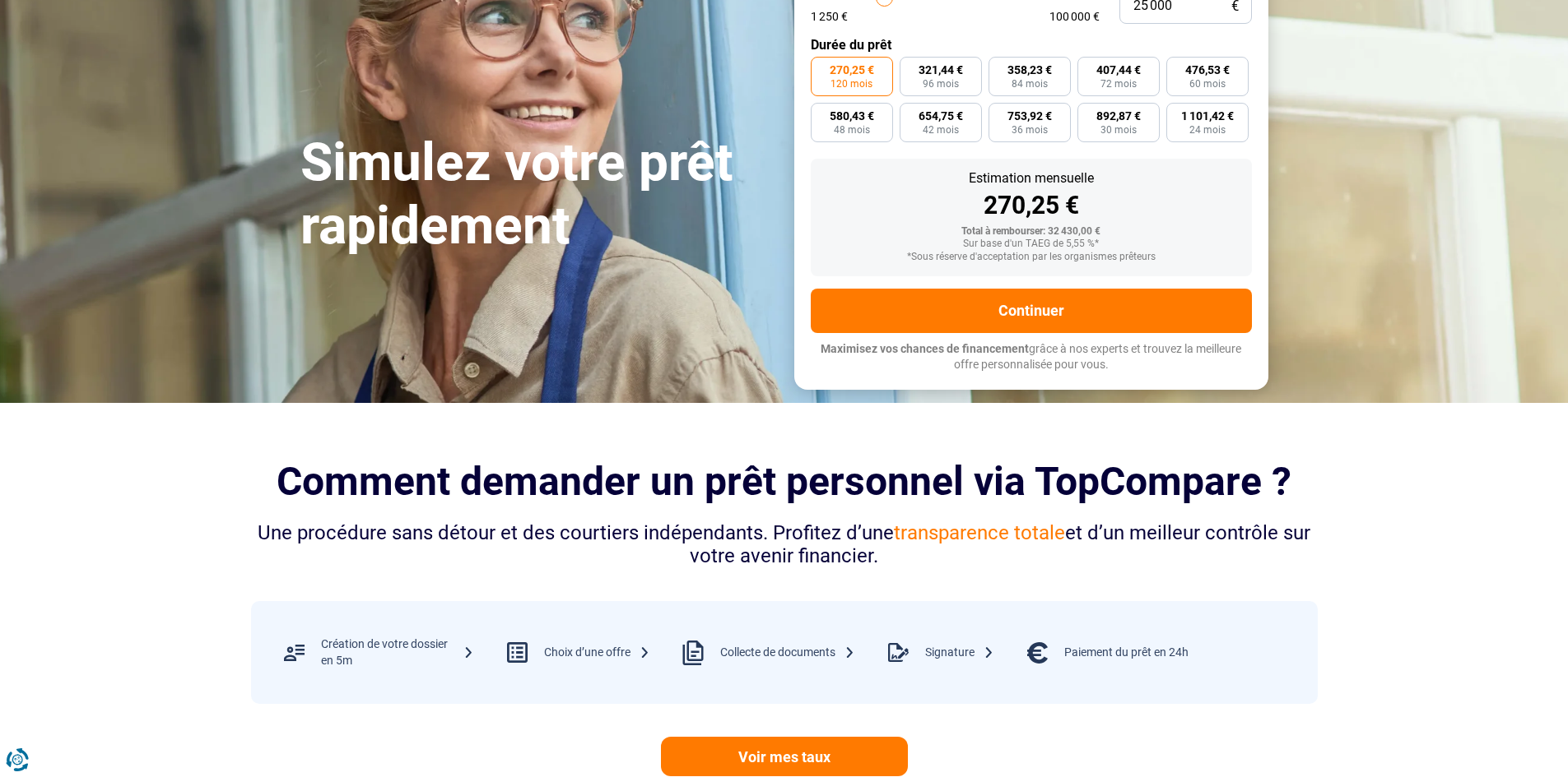
scroll to position [164, 0]
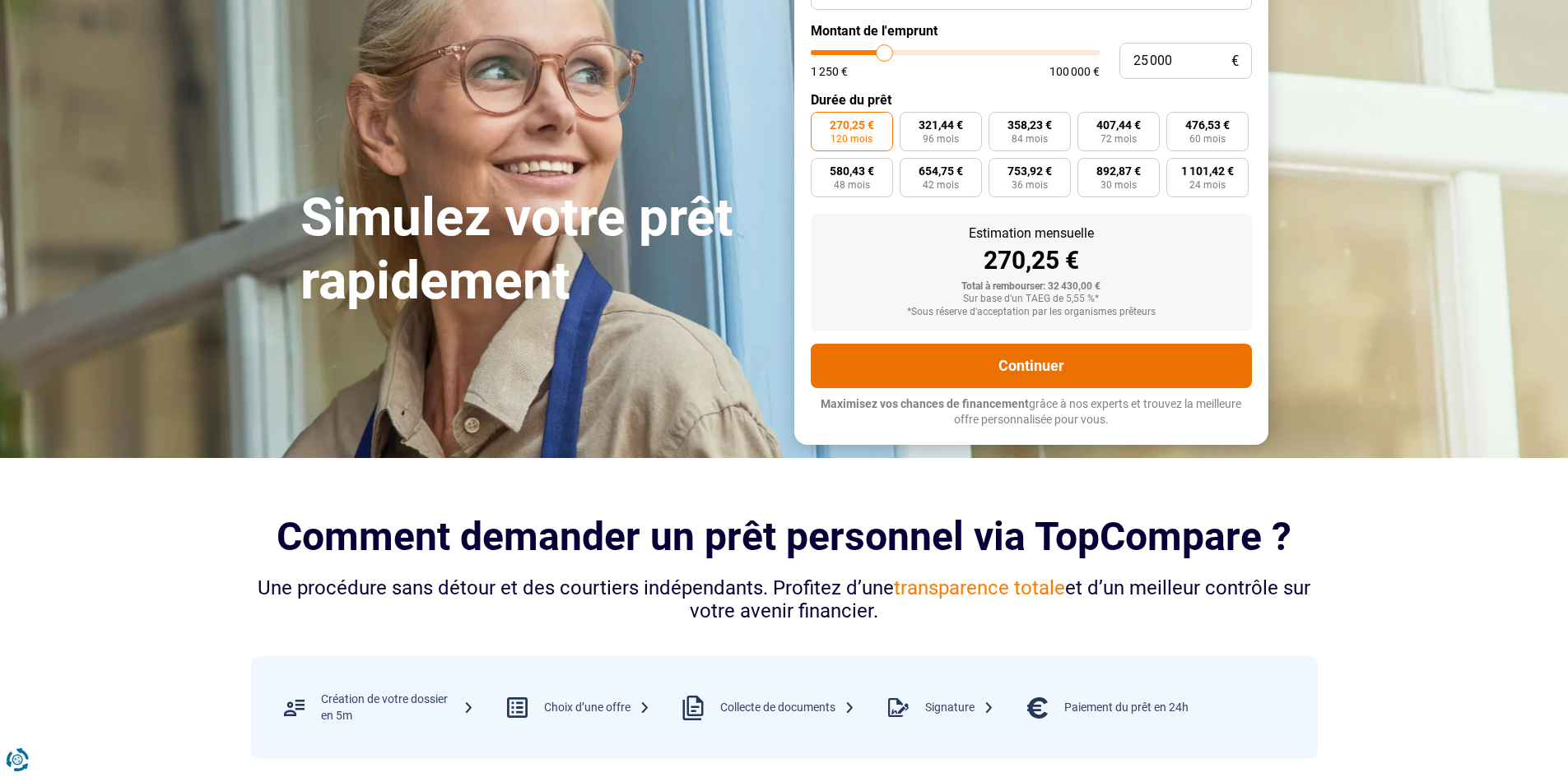
click at [1059, 357] on button "Continuer" at bounding box center [1031, 366] width 441 height 44
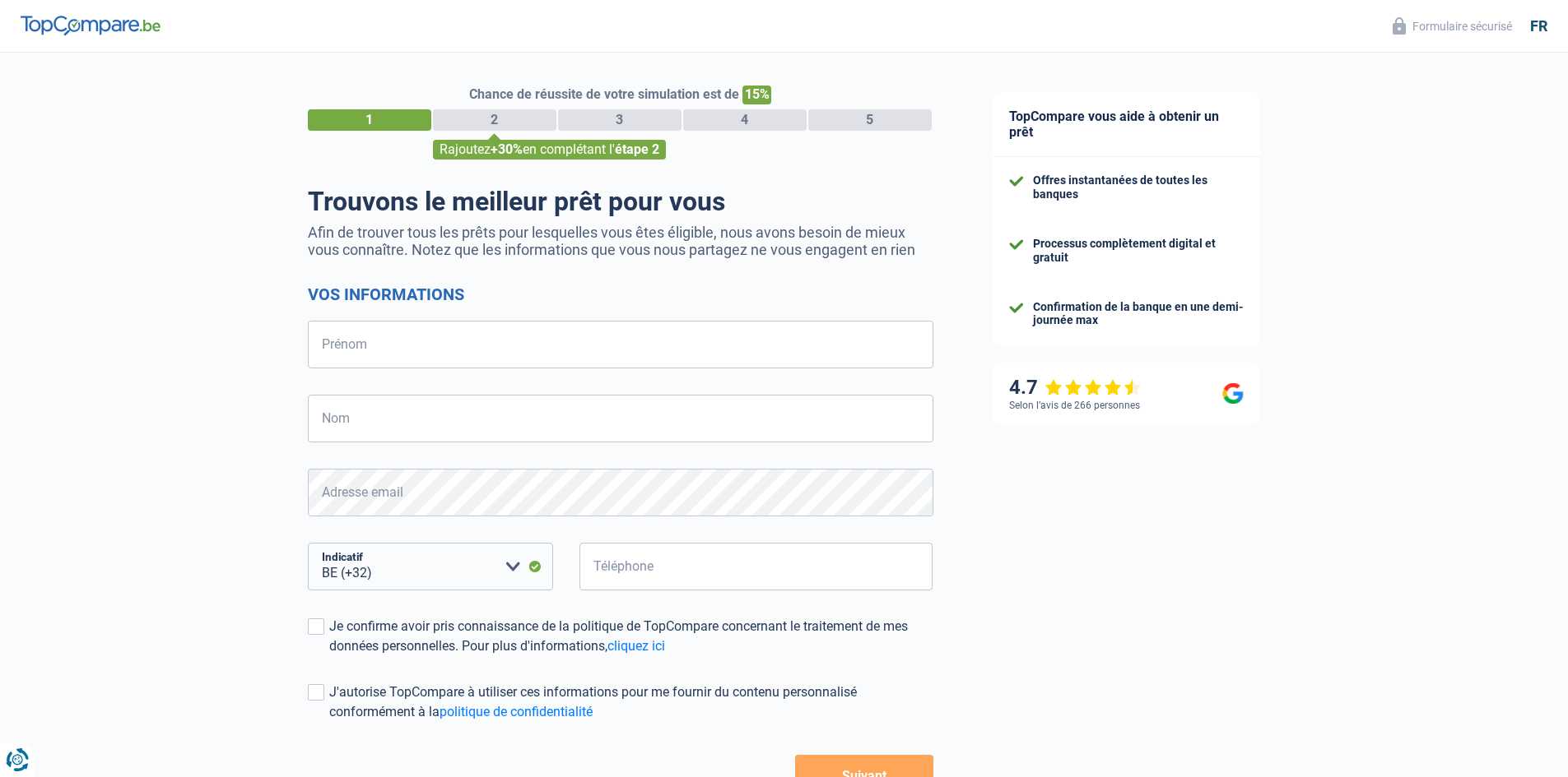
select select "32"
